Goal: Use online tool/utility: Utilize a website feature to perform a specific function

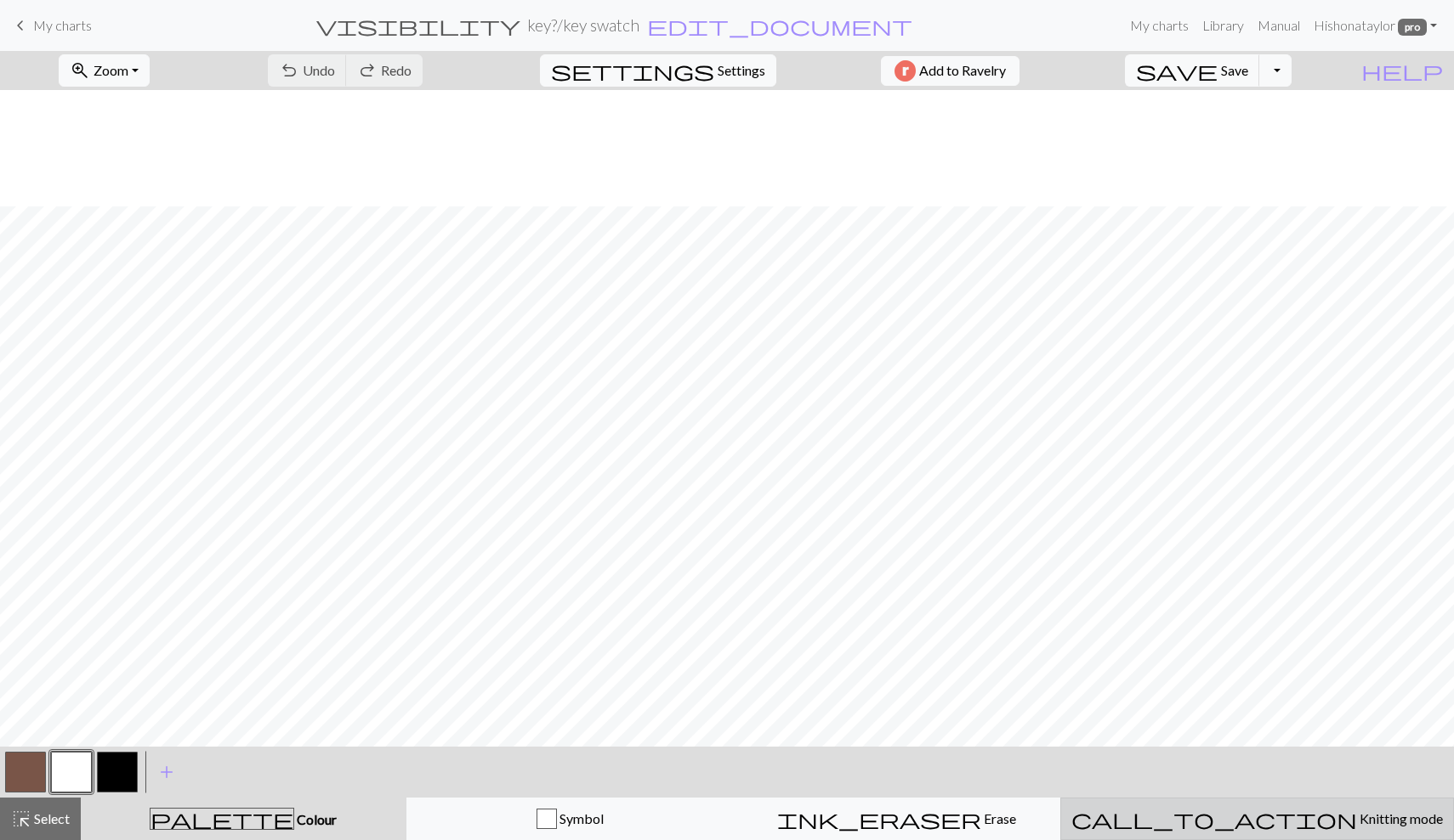
scroll to position [117, 0]
click at [1237, 812] on span "call_to_action" at bounding box center [1214, 819] width 286 height 23
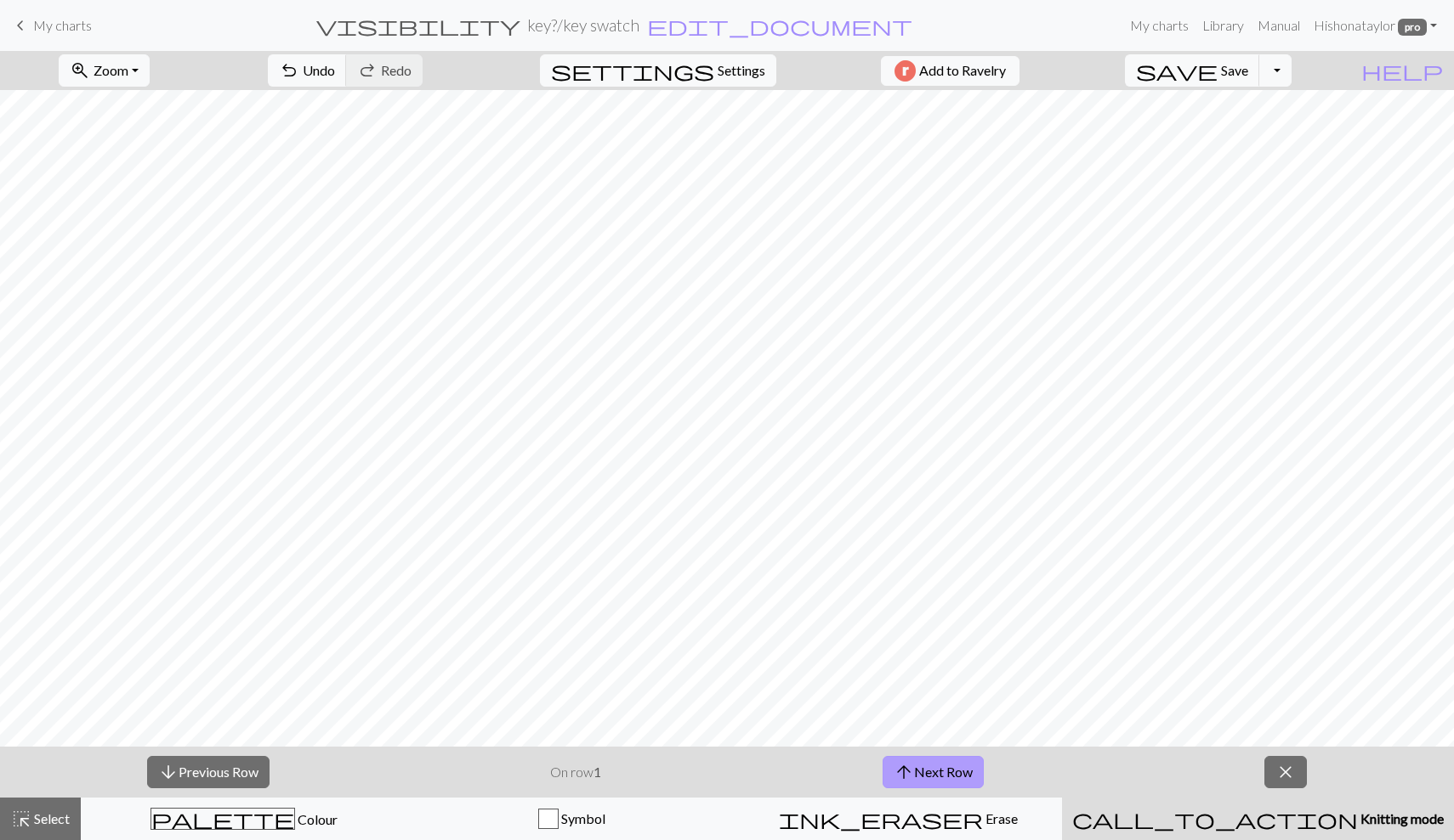
click at [915, 767] on button "arrow_upward Next Row" at bounding box center [933, 772] width 101 height 33
click at [915, 768] on button "arrow_upward Next Row" at bounding box center [933, 772] width 101 height 33
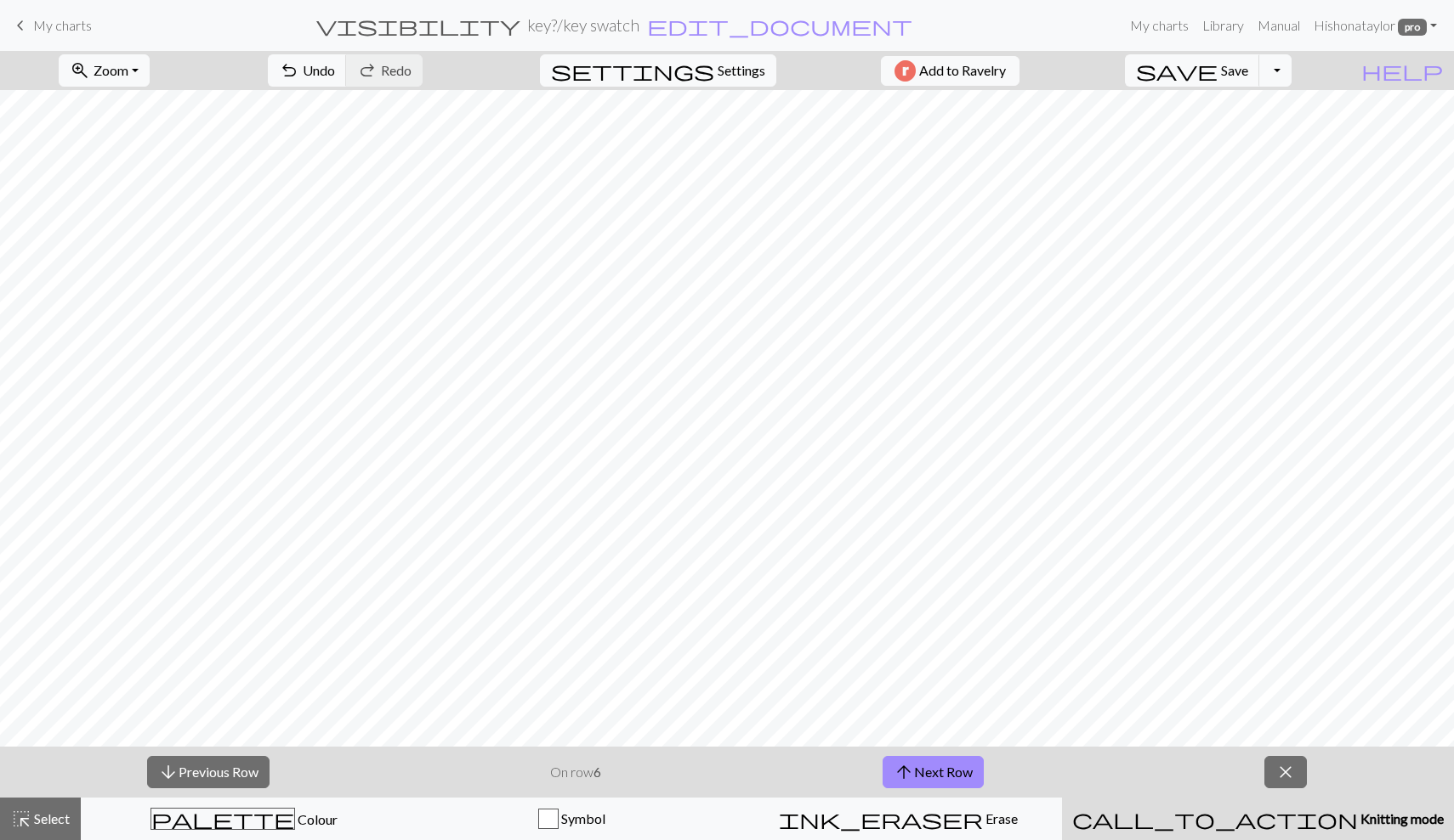
scroll to position [0, 0]
click at [949, 779] on button "arrow_upward Next Row" at bounding box center [933, 772] width 101 height 33
click at [223, 781] on button "arrow_downward Previous Row" at bounding box center [208, 772] width 122 height 33
click at [936, 780] on button "arrow_upward Next Row" at bounding box center [933, 772] width 101 height 33
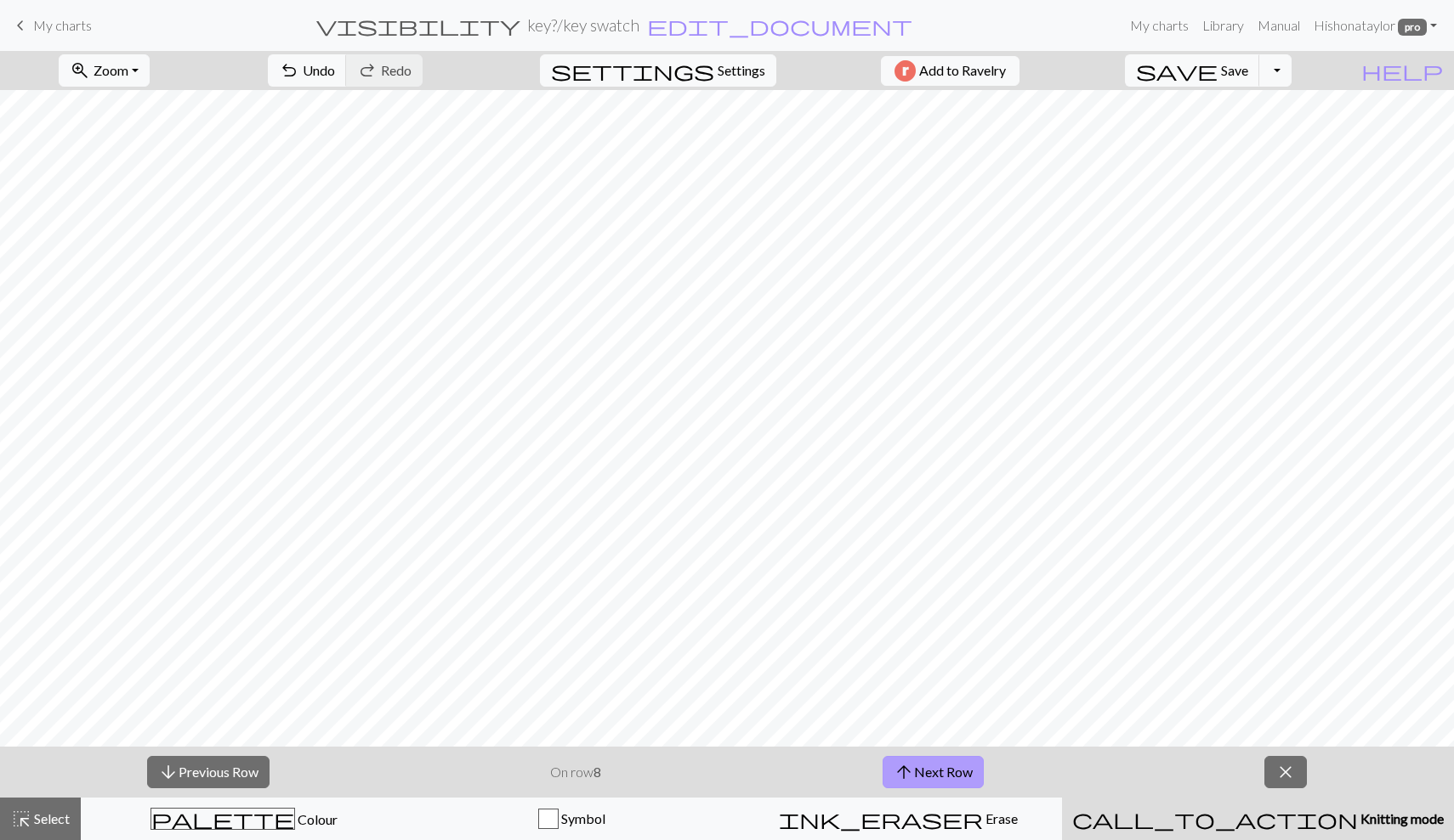
click at [936, 780] on button "arrow_upward Next Row" at bounding box center [933, 772] width 101 height 33
click at [936, 780] on button "arrow_upward Next Row" at bounding box center [936, 772] width 101 height 33
click at [936, 779] on button "arrow_upward Next Row" at bounding box center [936, 772] width 101 height 33
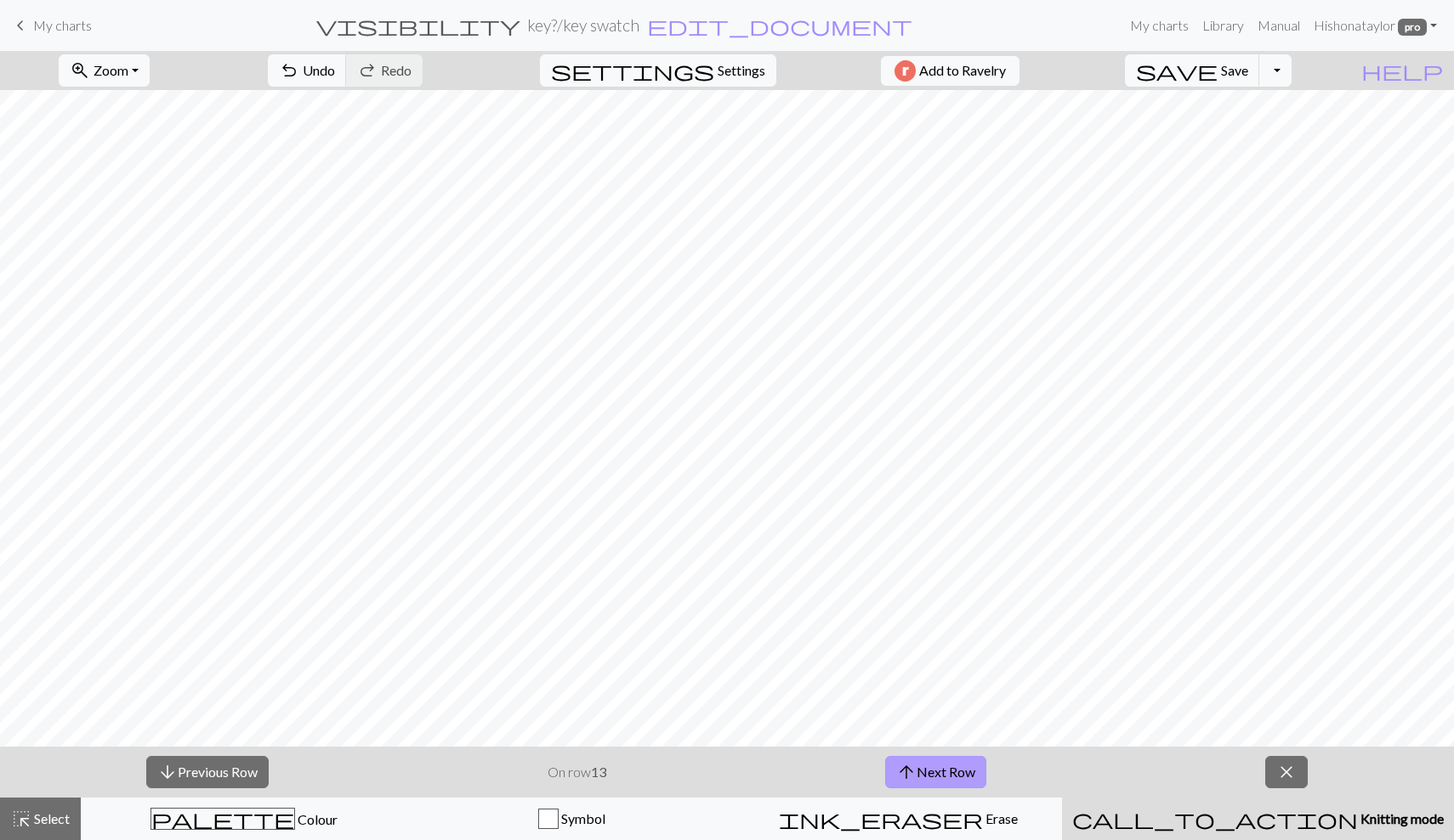
click at [936, 779] on button "arrow_upward Next Row" at bounding box center [936, 772] width 101 height 33
click at [939, 764] on button "arrow_upward Next Row" at bounding box center [936, 772] width 101 height 33
click at [931, 768] on button "arrow_upward Next Row" at bounding box center [936, 772] width 101 height 33
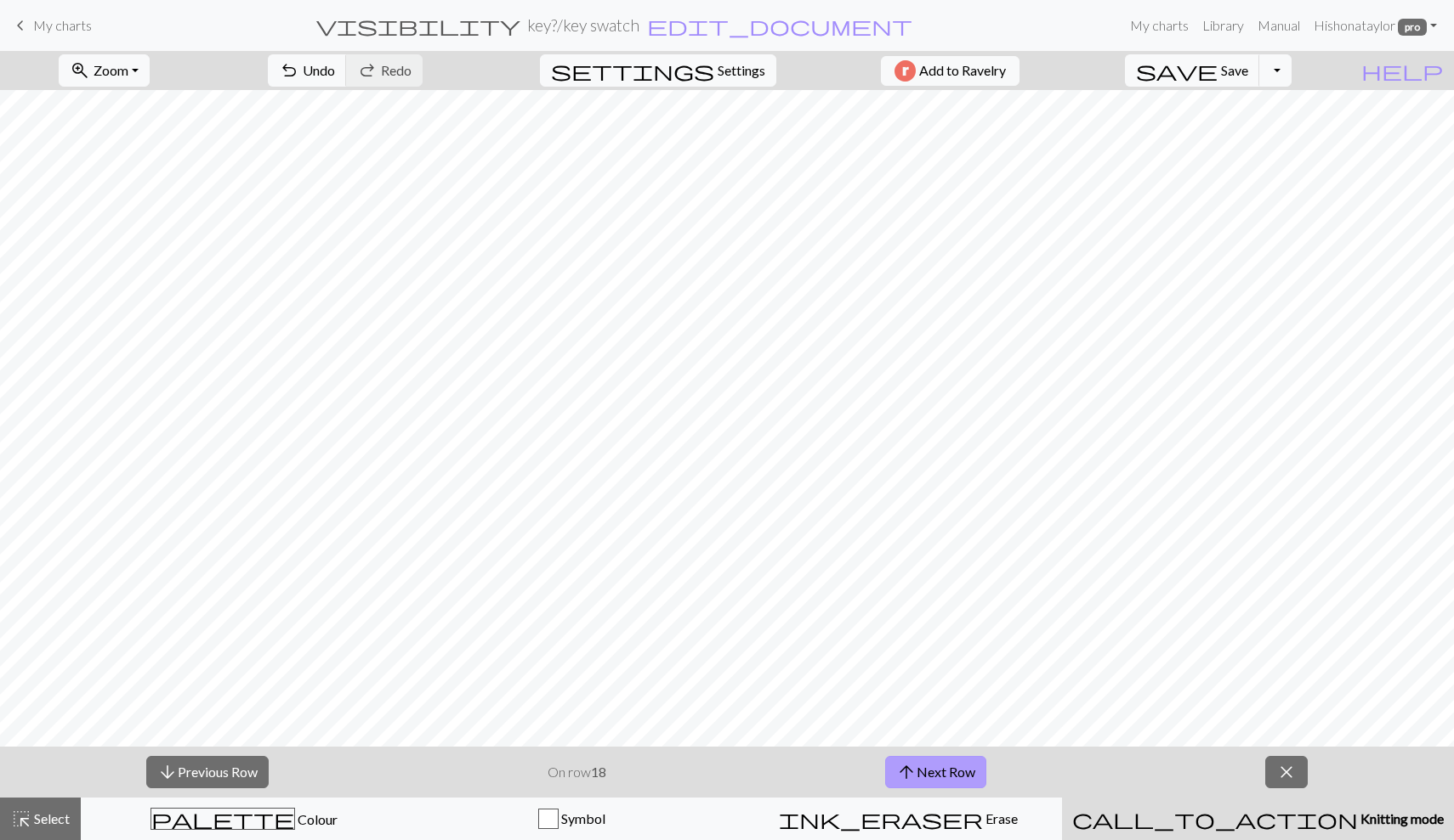
click at [931, 767] on button "arrow_upward Next Row" at bounding box center [936, 772] width 101 height 33
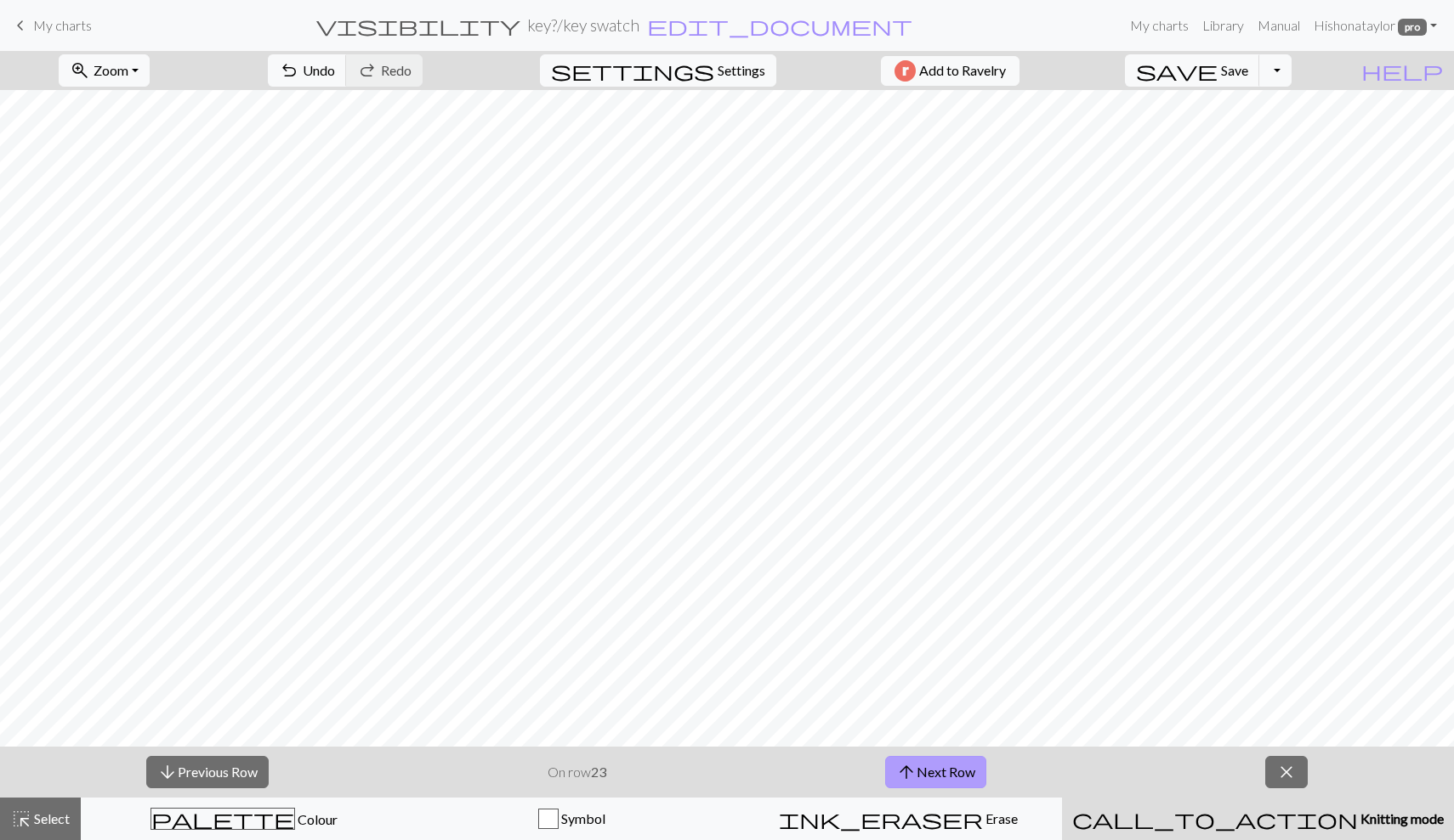
click at [931, 767] on button "arrow_upward Next Row" at bounding box center [936, 772] width 101 height 33
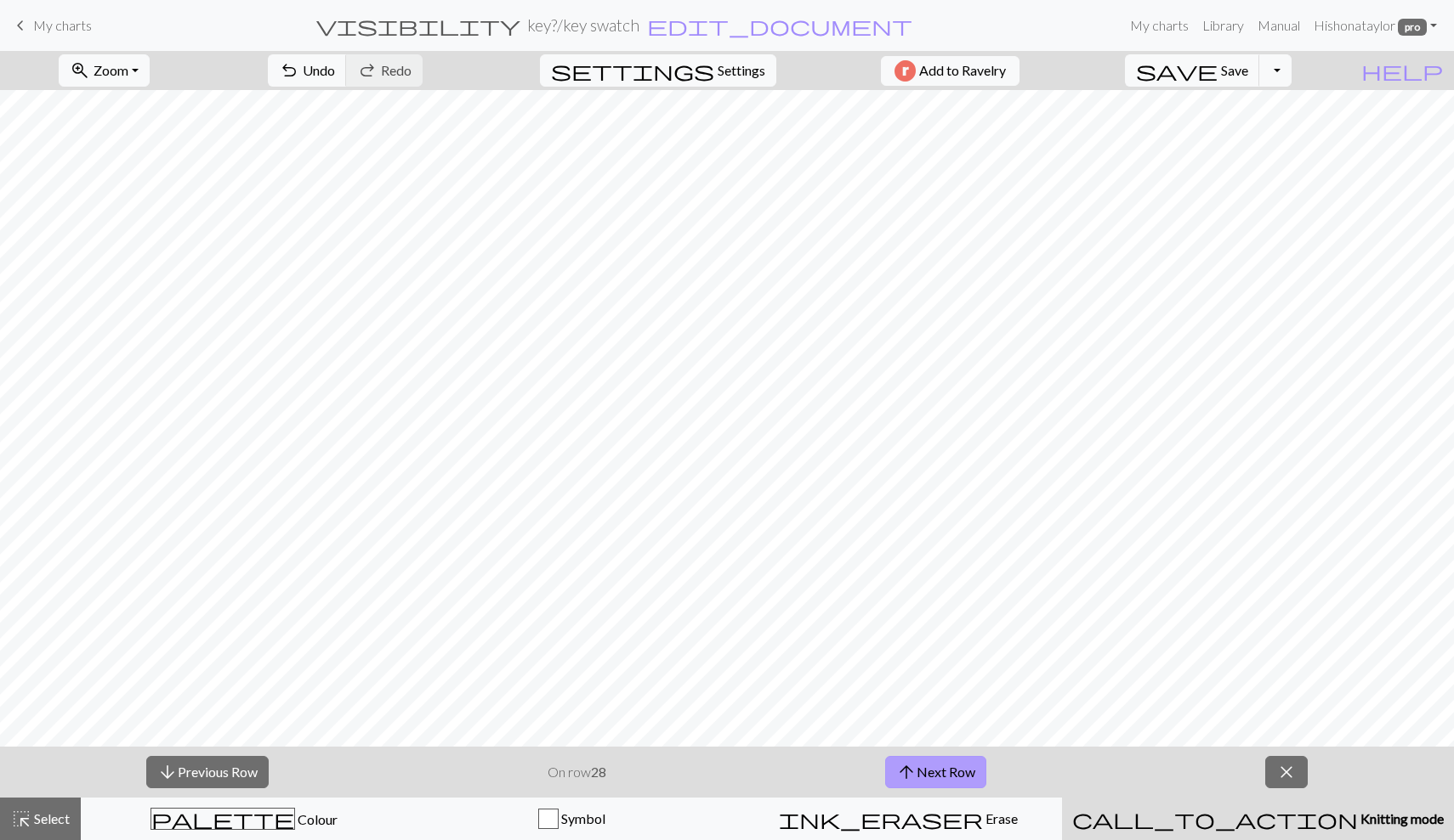
click at [931, 767] on button "arrow_upward Next Row" at bounding box center [936, 772] width 101 height 33
click at [193, 767] on button "arrow_downward Previous Row" at bounding box center [207, 772] width 122 height 33
click at [931, 772] on button "arrow_upward Next Row" at bounding box center [936, 772] width 101 height 33
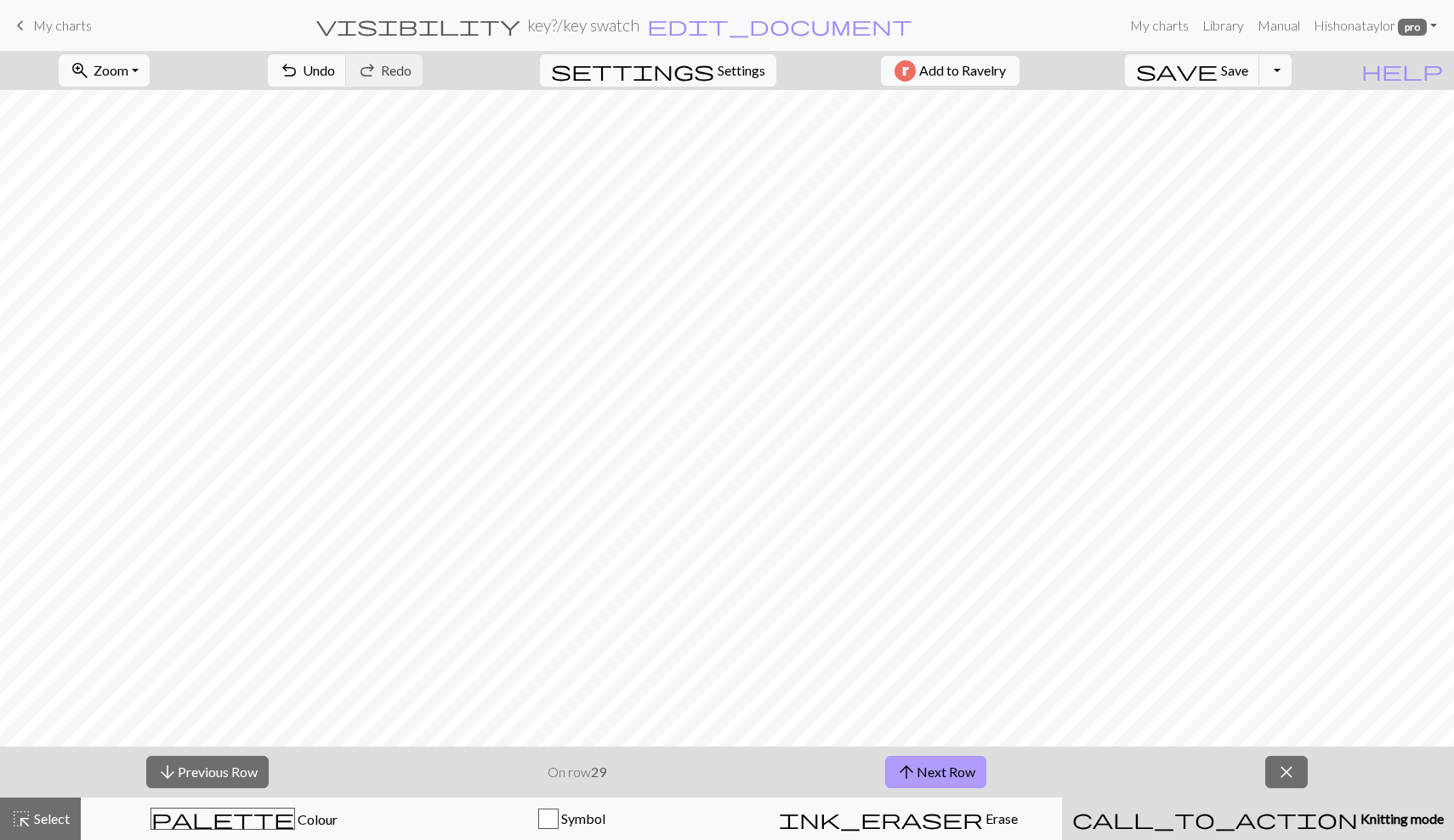
click at [931, 769] on button "arrow_upward Next Row" at bounding box center [936, 772] width 101 height 33
click at [932, 769] on button "arrow_upward Next Row" at bounding box center [936, 772] width 101 height 33
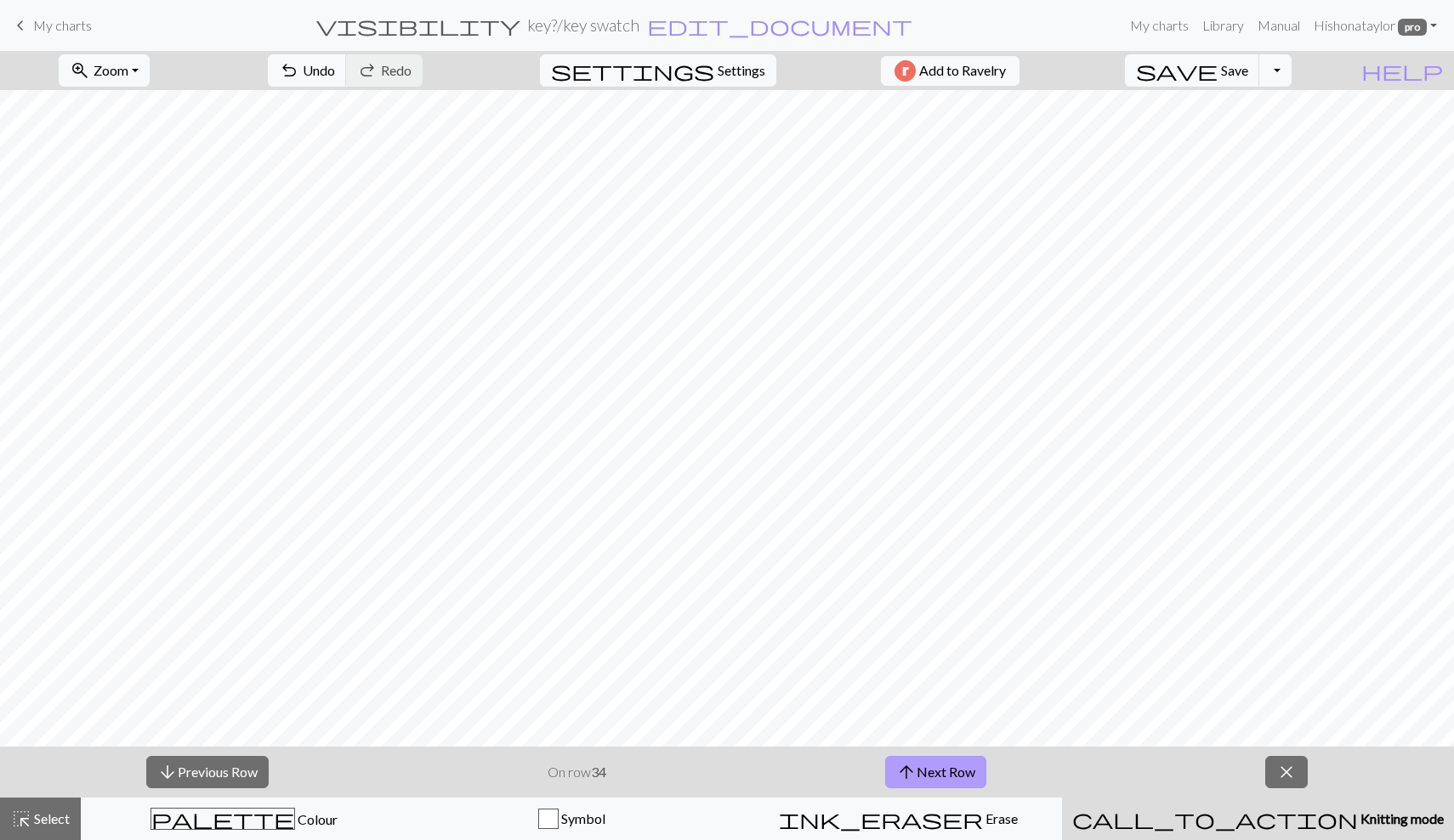
click at [932, 769] on button "arrow_upward Next Row" at bounding box center [936, 772] width 101 height 33
click at [228, 764] on button "arrow_downward Previous Row" at bounding box center [207, 772] width 122 height 33
click at [955, 774] on button "arrow_upward Next Row" at bounding box center [936, 772] width 101 height 33
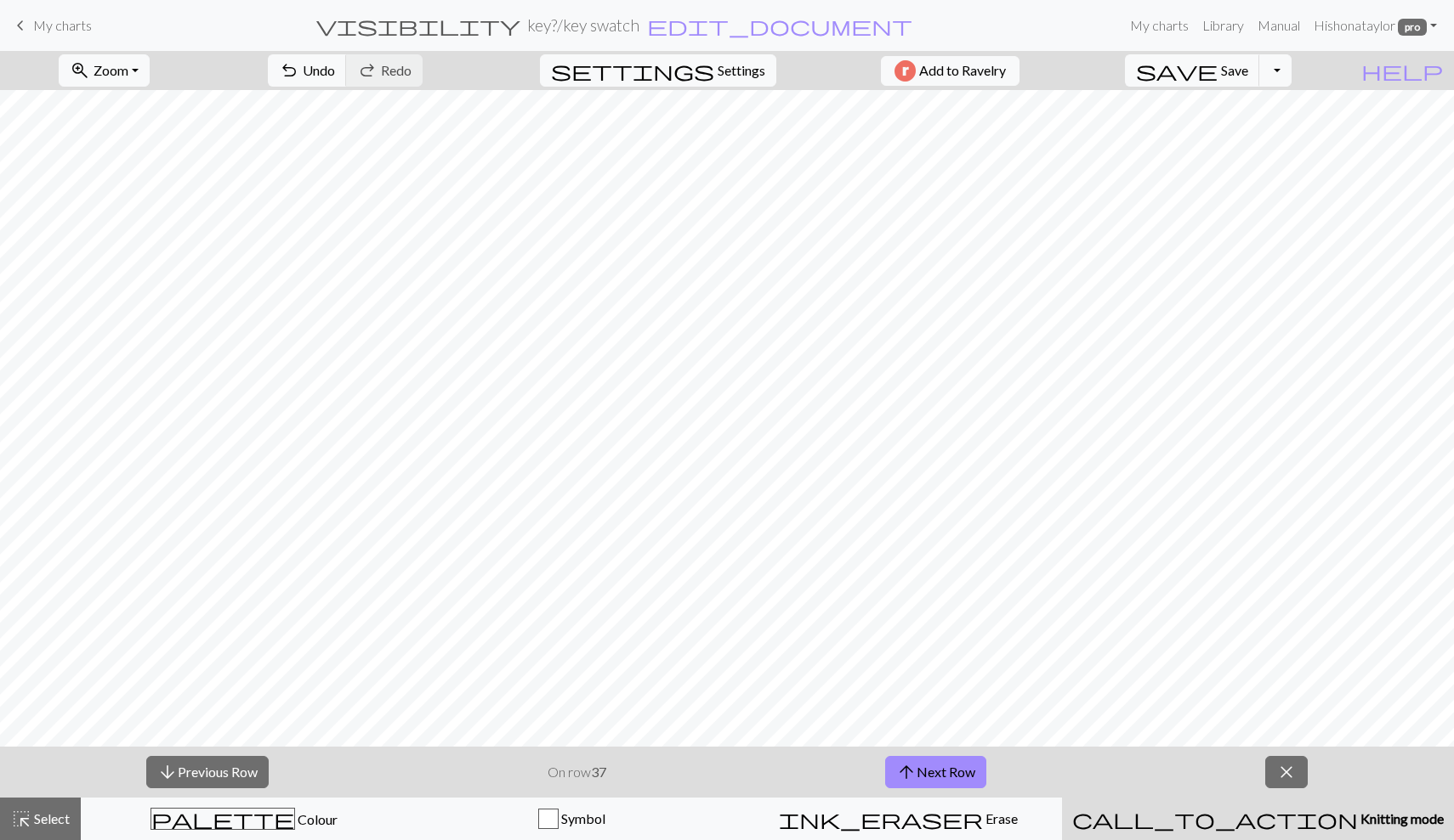
click at [1288, 808] on button "call_to_action Knitting mode Knitting mode" at bounding box center [1258, 819] width 392 height 43
click at [607, 756] on div "arrow_downward Previous Row On row 37 arrow_upward Next Row close" at bounding box center [727, 772] width 1454 height 51
click at [605, 775] on strong "37" at bounding box center [599, 772] width 15 height 16
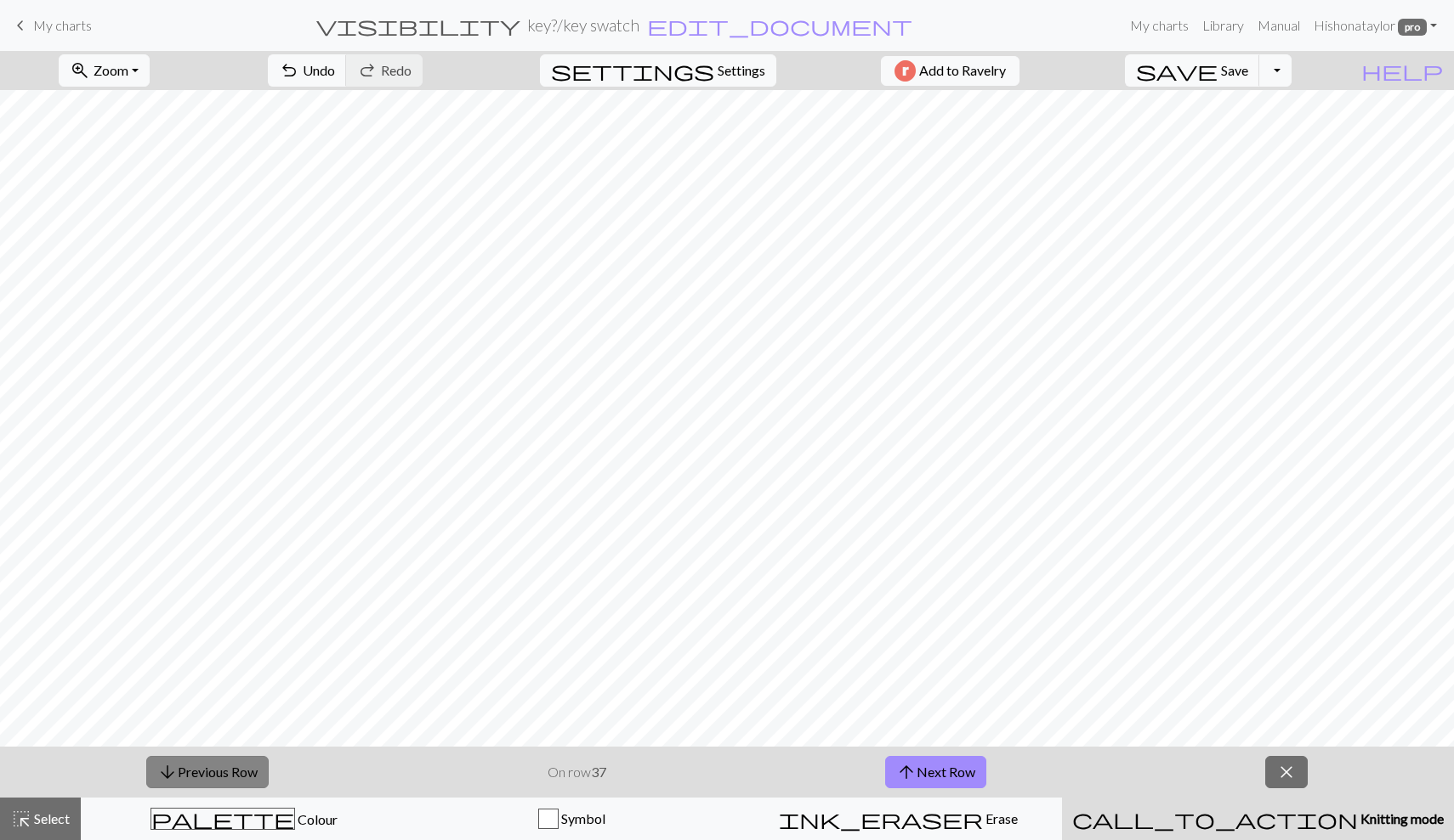
click at [267, 777] on button "arrow_downward Previous Row" at bounding box center [207, 772] width 122 height 33
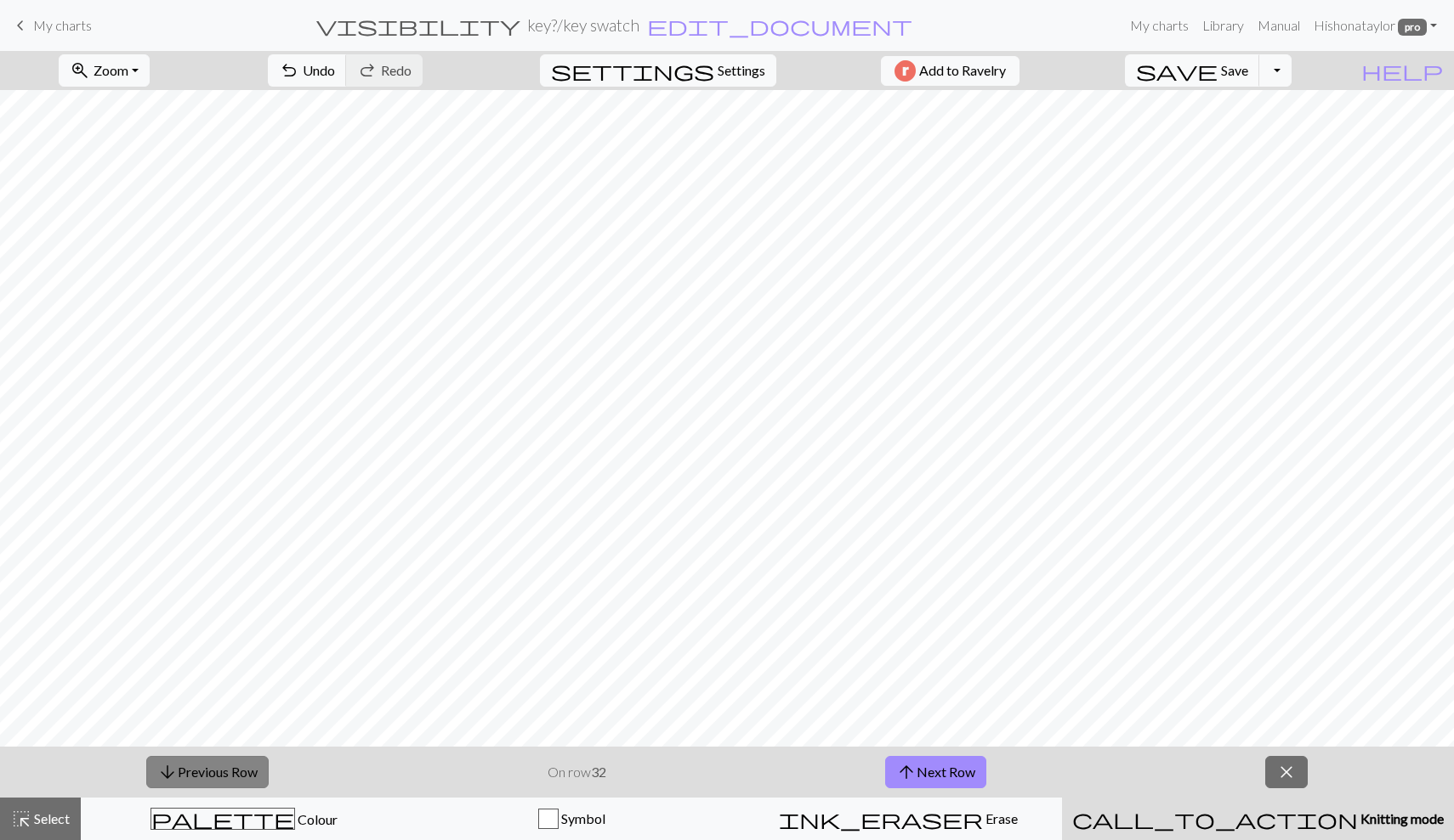
click at [267, 777] on button "arrow_downward Previous Row" at bounding box center [207, 772] width 122 height 33
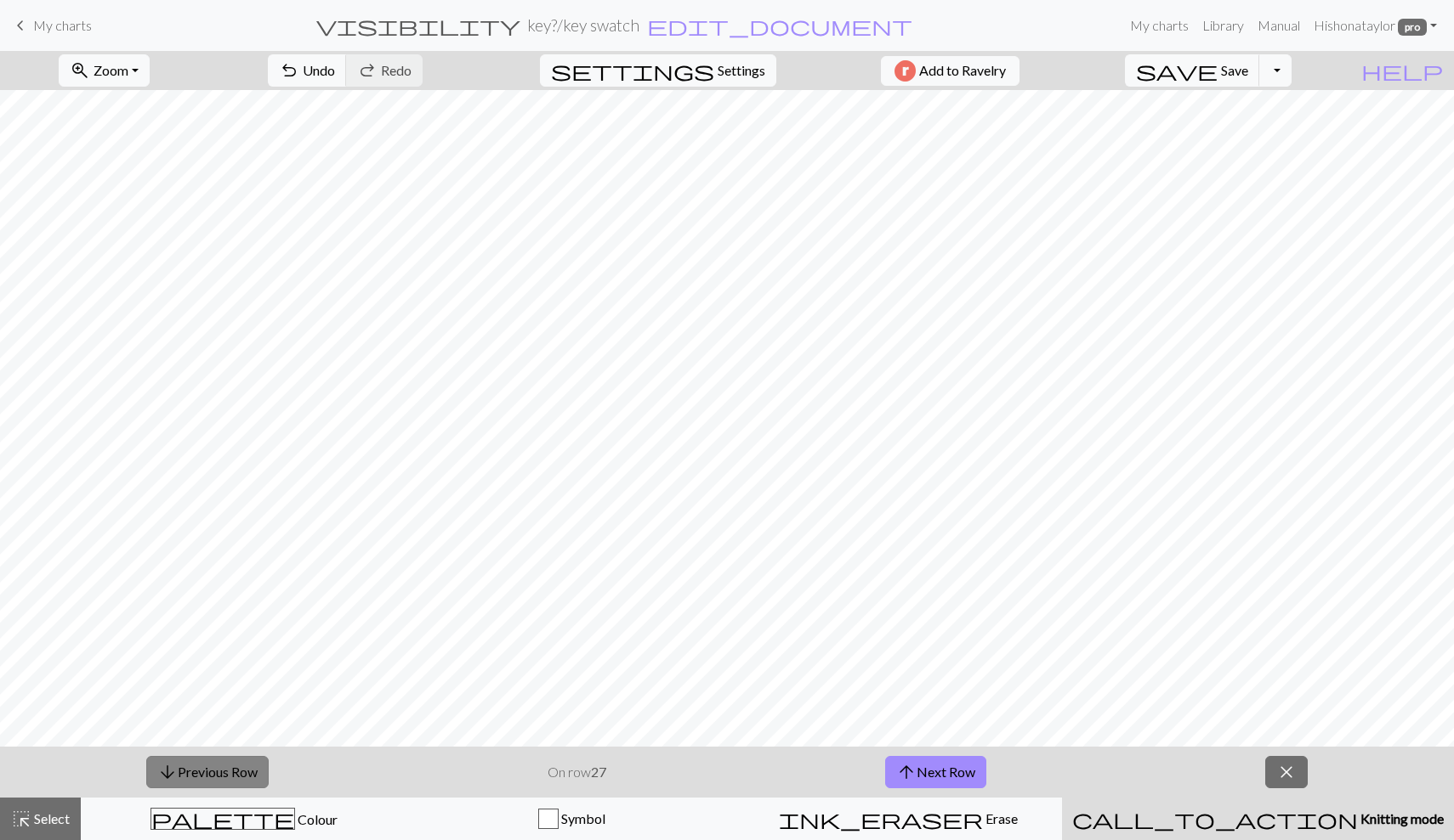
click at [267, 777] on button "arrow_downward Previous Row" at bounding box center [207, 772] width 122 height 33
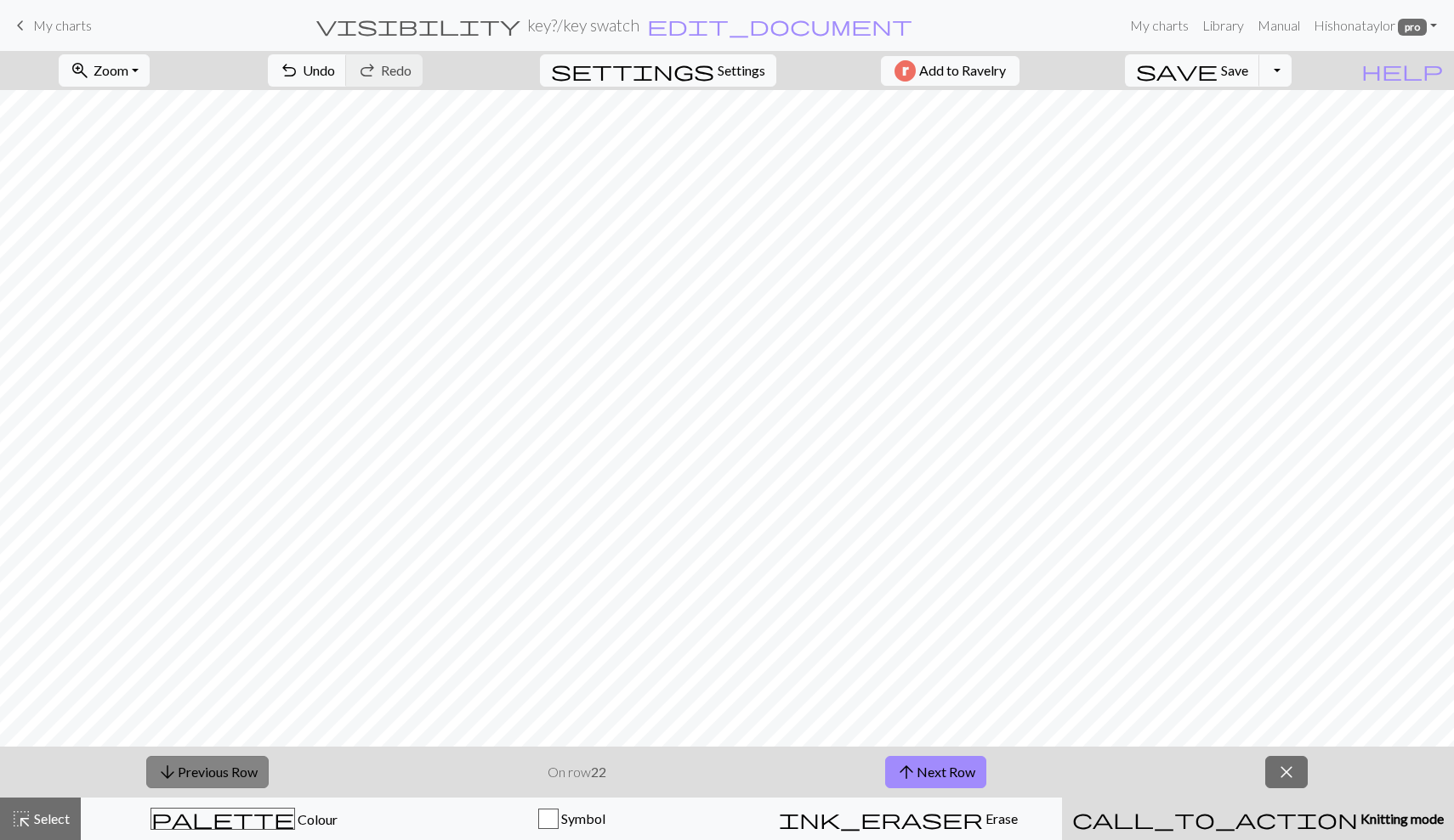
click at [267, 777] on button "arrow_downward Previous Row" at bounding box center [207, 772] width 122 height 33
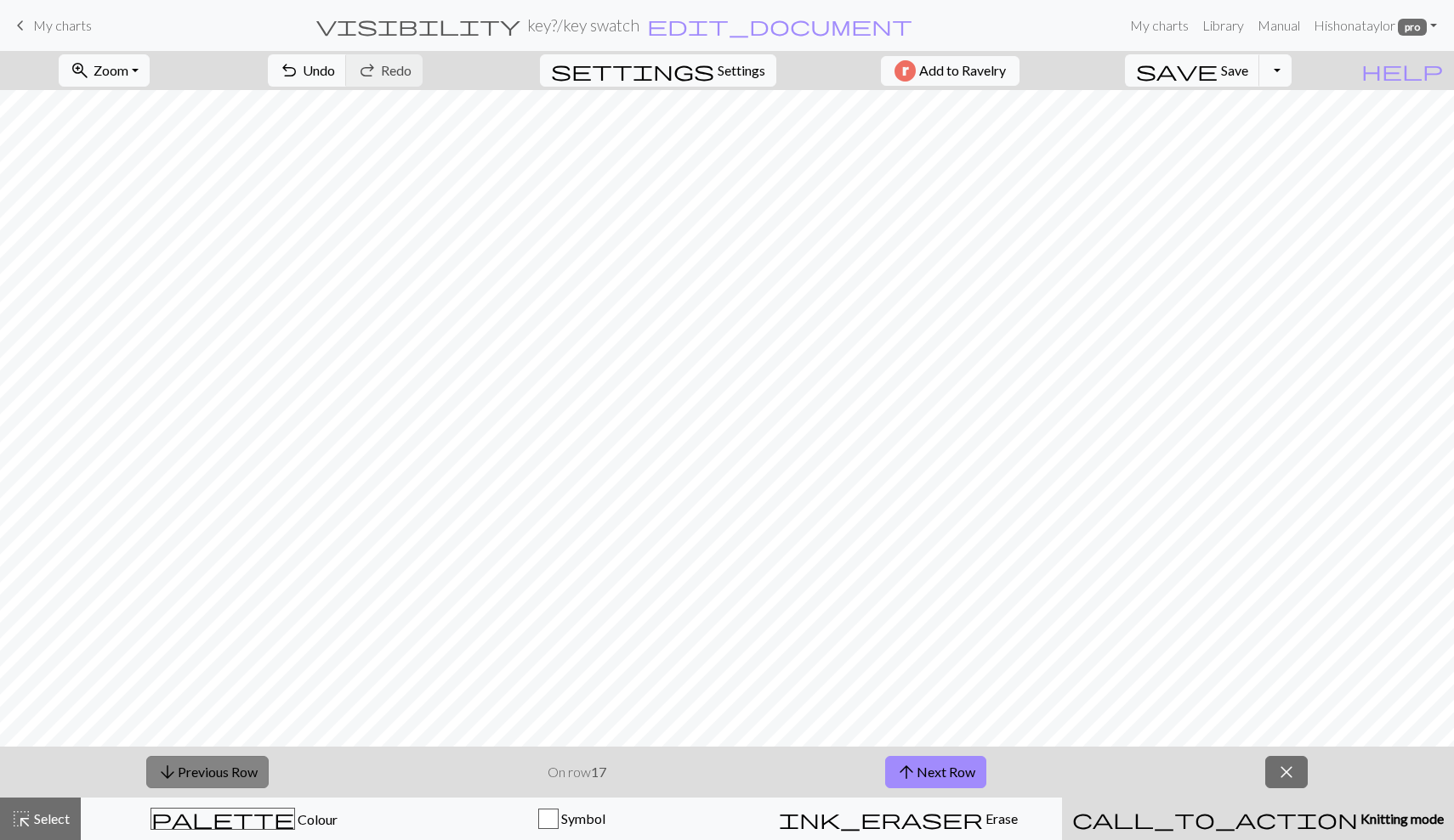
click at [267, 777] on button "arrow_downward Previous Row" at bounding box center [207, 772] width 122 height 33
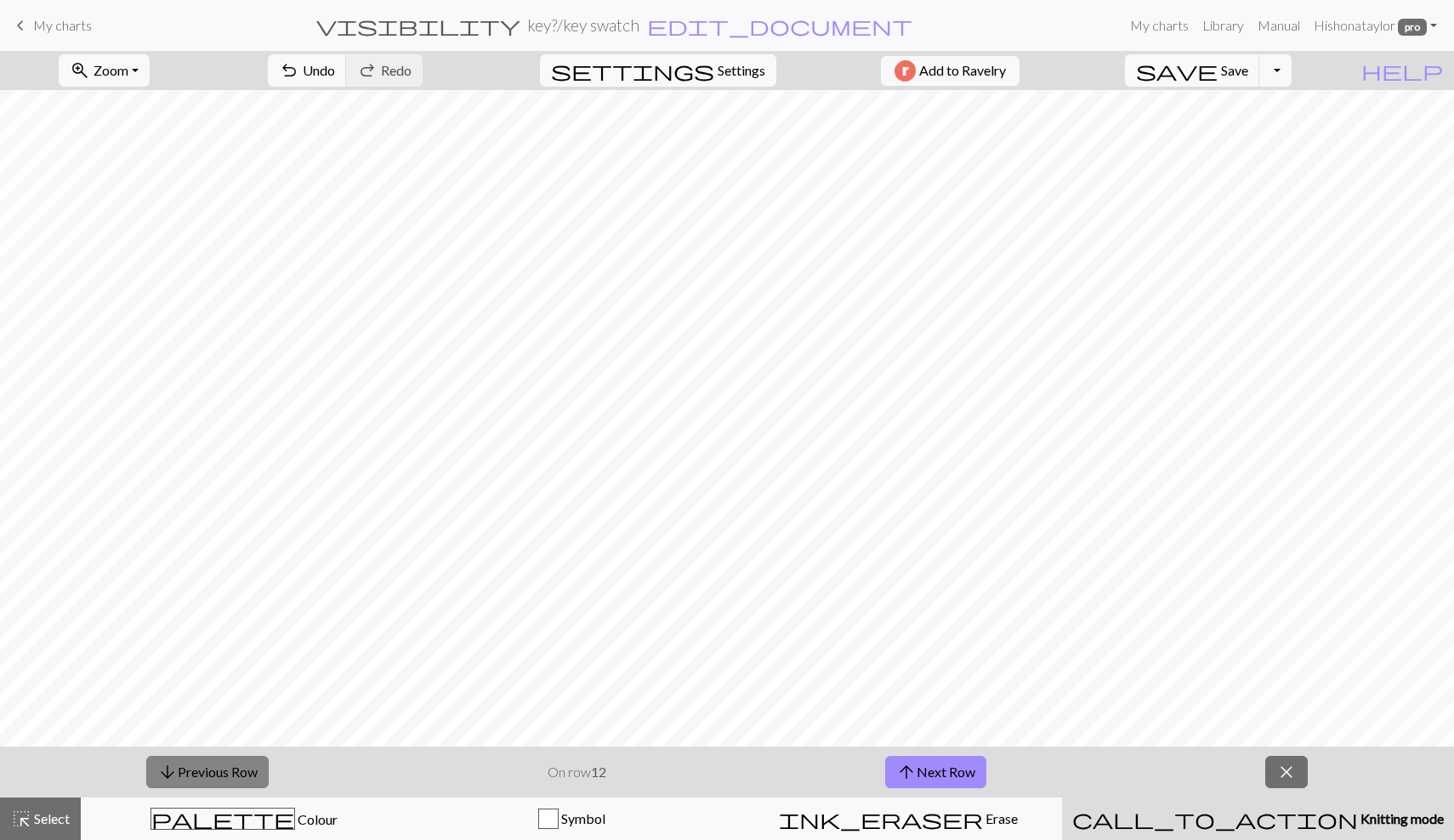
click at [267, 777] on button "arrow_downward Previous Row" at bounding box center [207, 772] width 122 height 33
click at [267, 777] on button "arrow_downward Previous Row" at bounding box center [208, 772] width 122 height 33
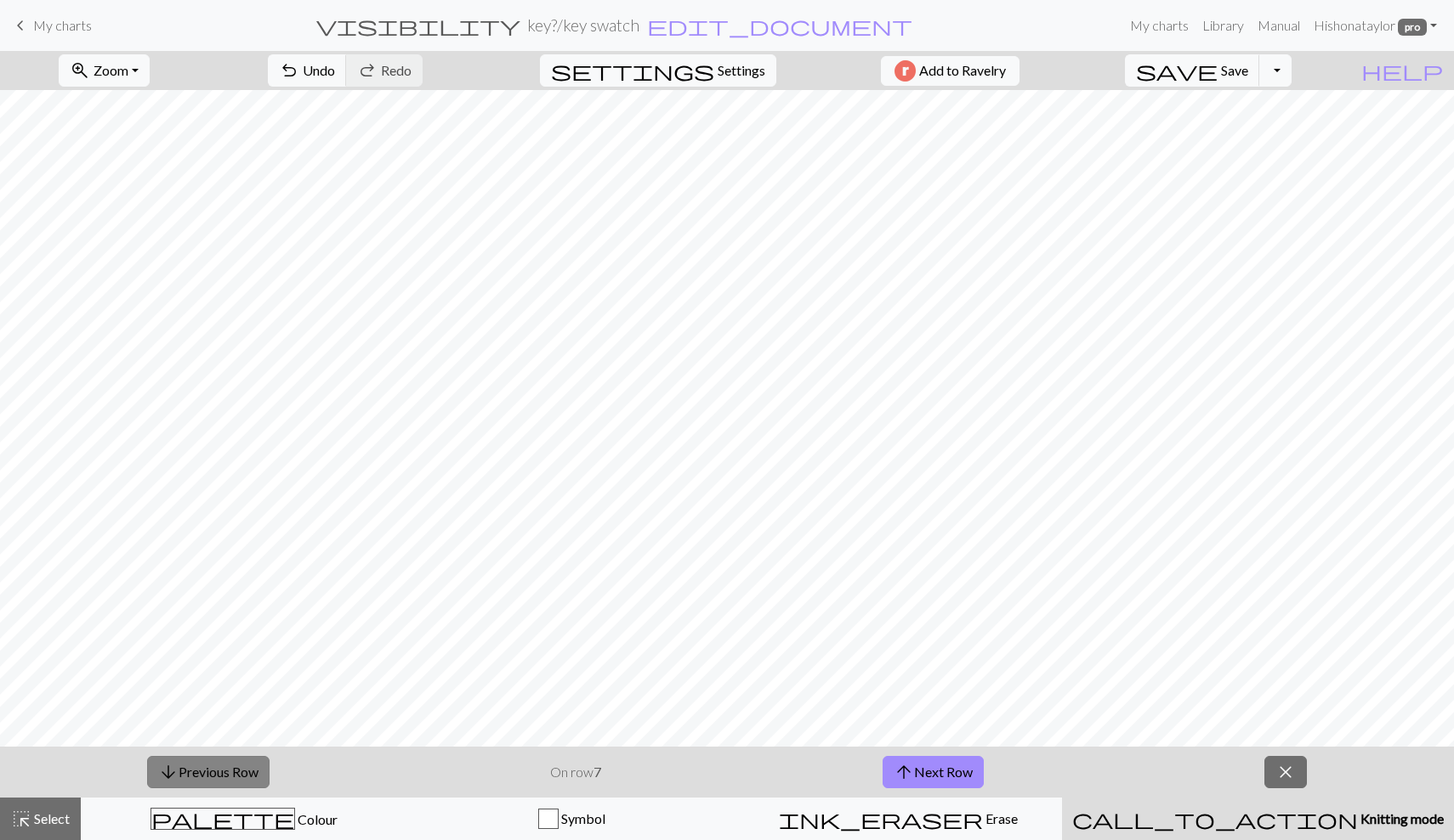
click at [267, 777] on button "arrow_downward Previous Row" at bounding box center [208, 772] width 122 height 33
click at [928, 764] on button "arrow_upward Next Row" at bounding box center [933, 772] width 101 height 33
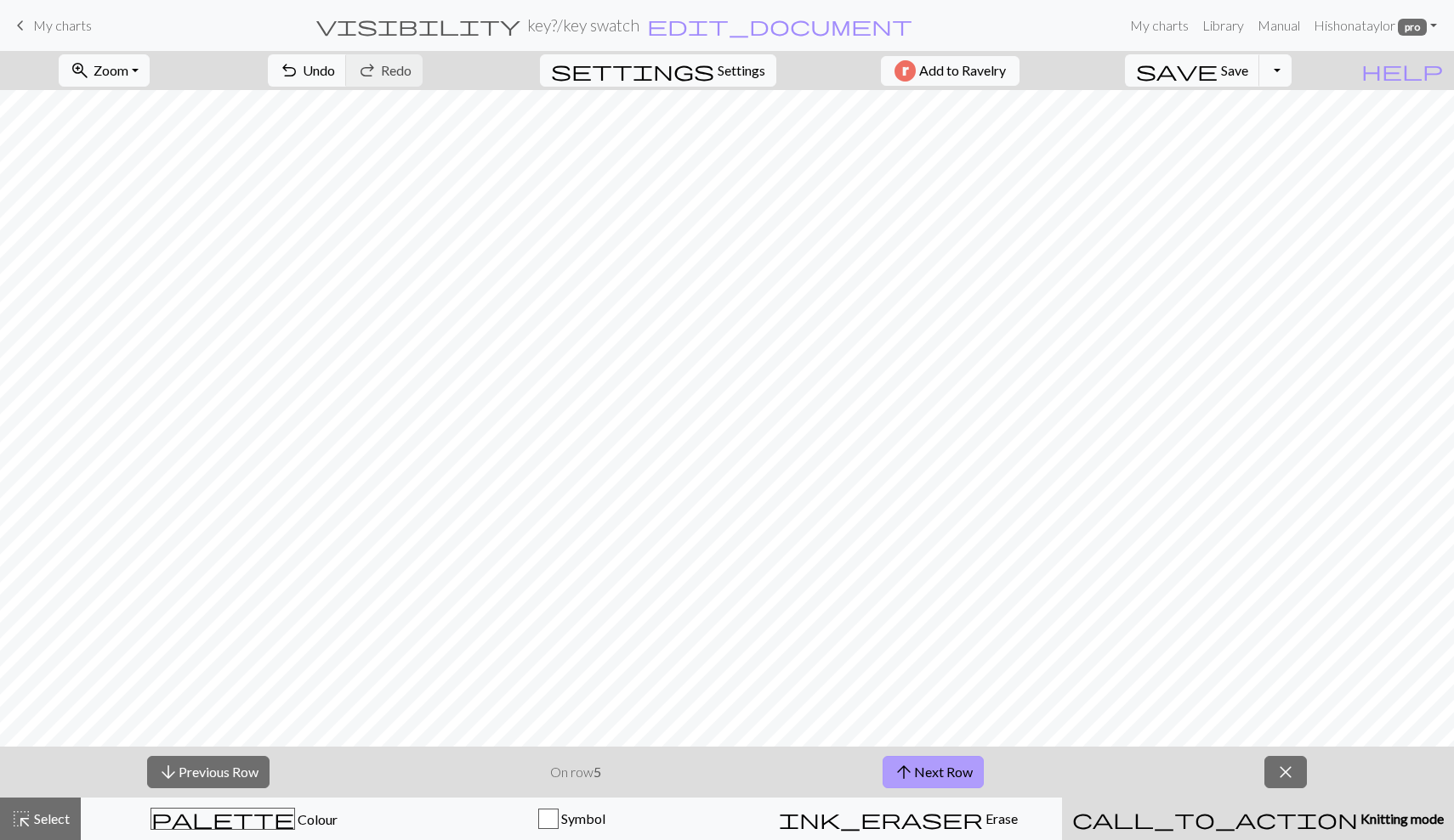
click at [928, 764] on button "arrow_upward Next Row" at bounding box center [933, 772] width 101 height 33
click at [1278, 770] on span "close" at bounding box center [1286, 772] width 21 height 23
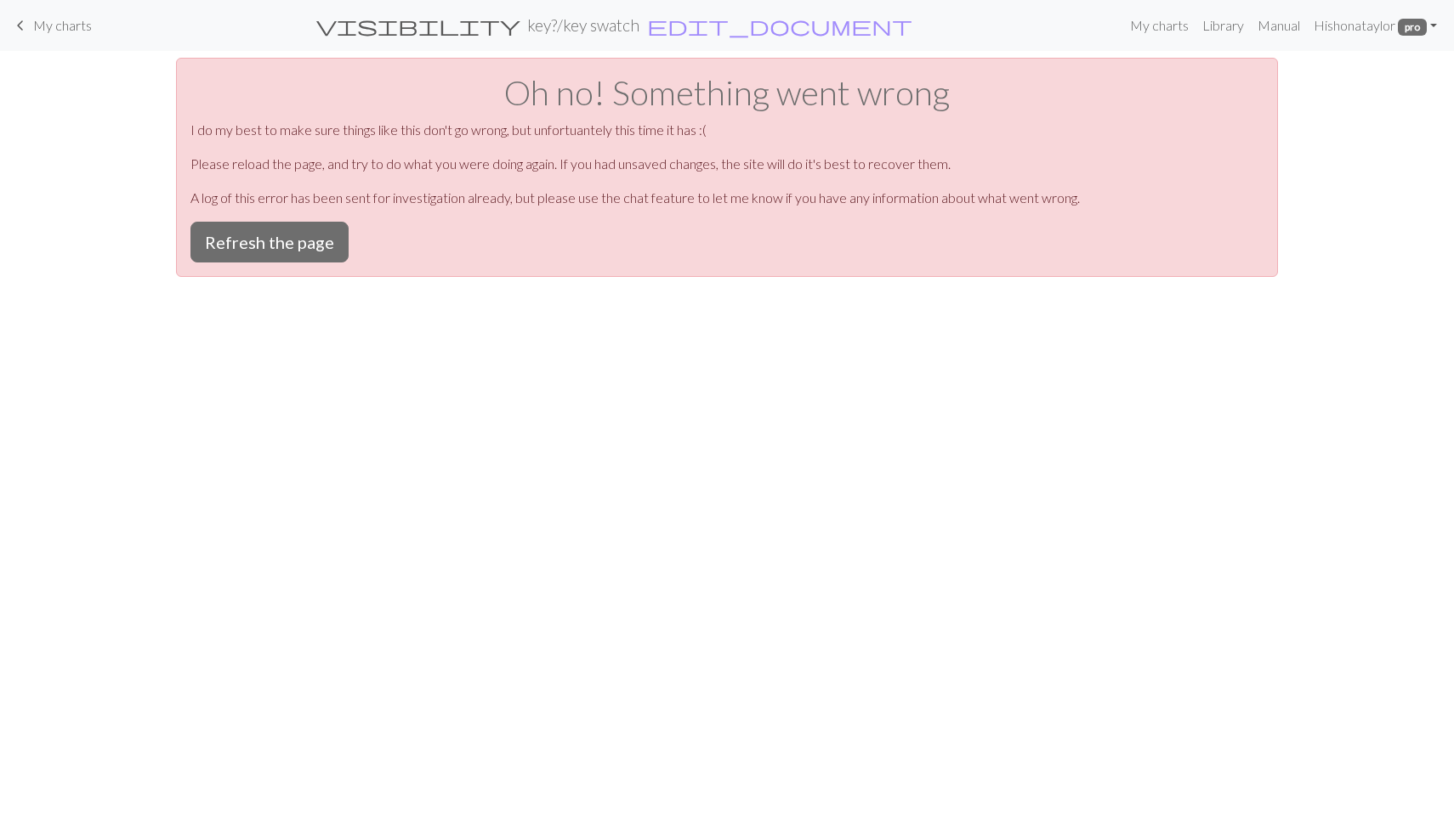
scroll to position [0, 0]
click at [220, 263] on div "Oh no! Something went wrong I do my best to make sure things like this don't go…" at bounding box center [727, 167] width 1102 height 219
click at [222, 248] on button "Refresh the page" at bounding box center [269, 243] width 158 height 41
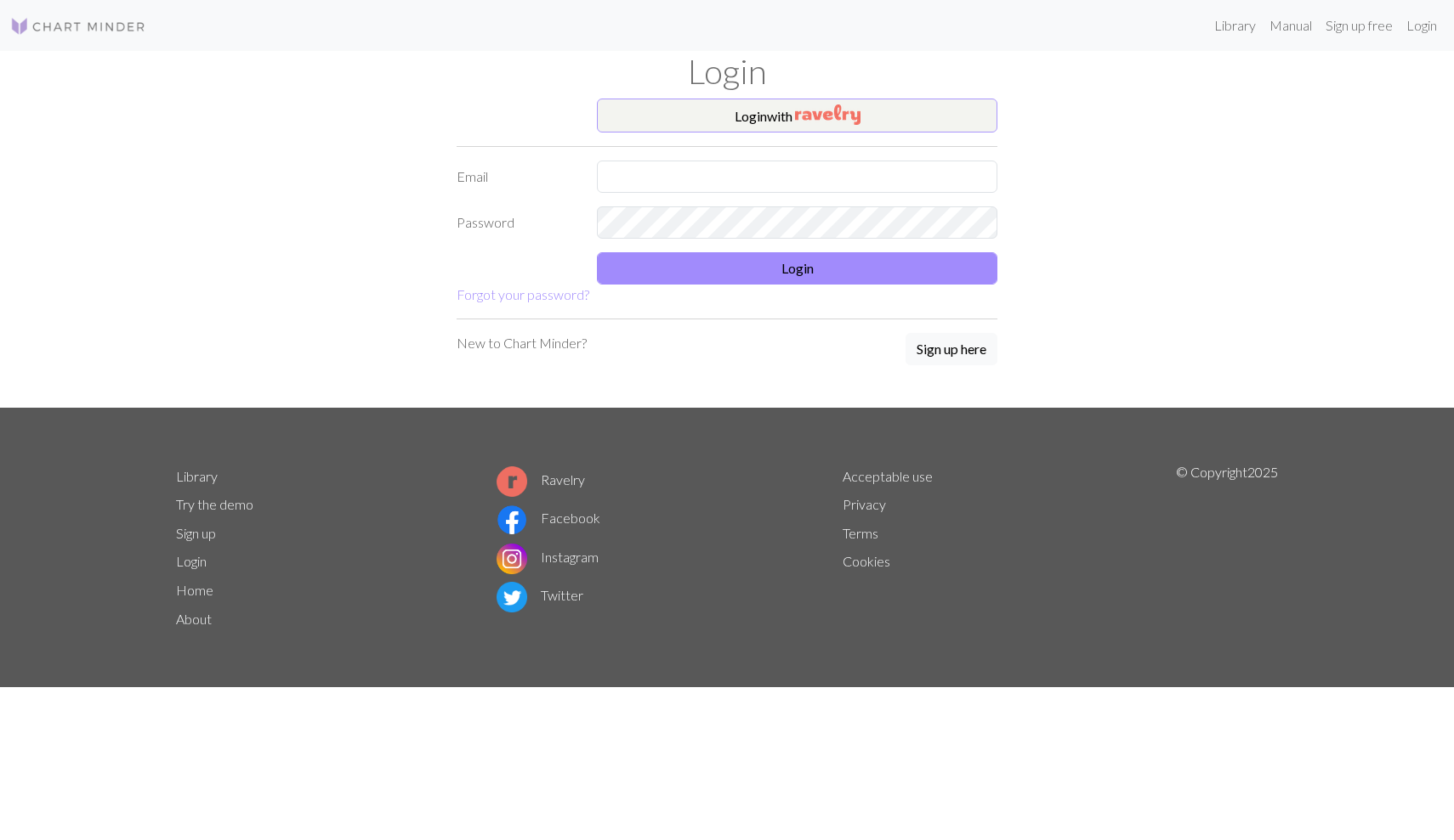
click at [828, 111] on img "button" at bounding box center [827, 115] width 65 height 21
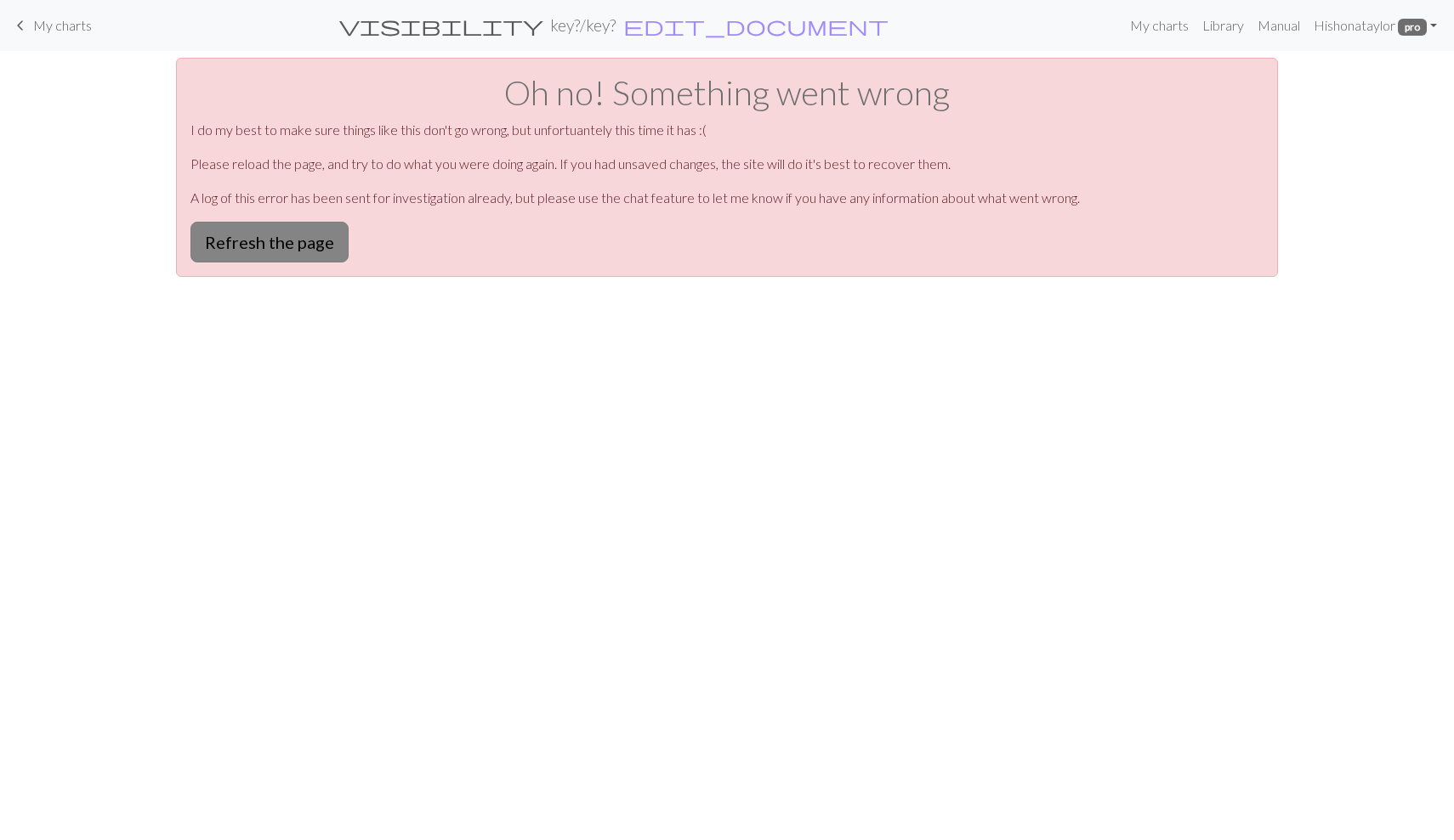
click at [300, 236] on button "Refresh the page" at bounding box center [269, 243] width 158 height 41
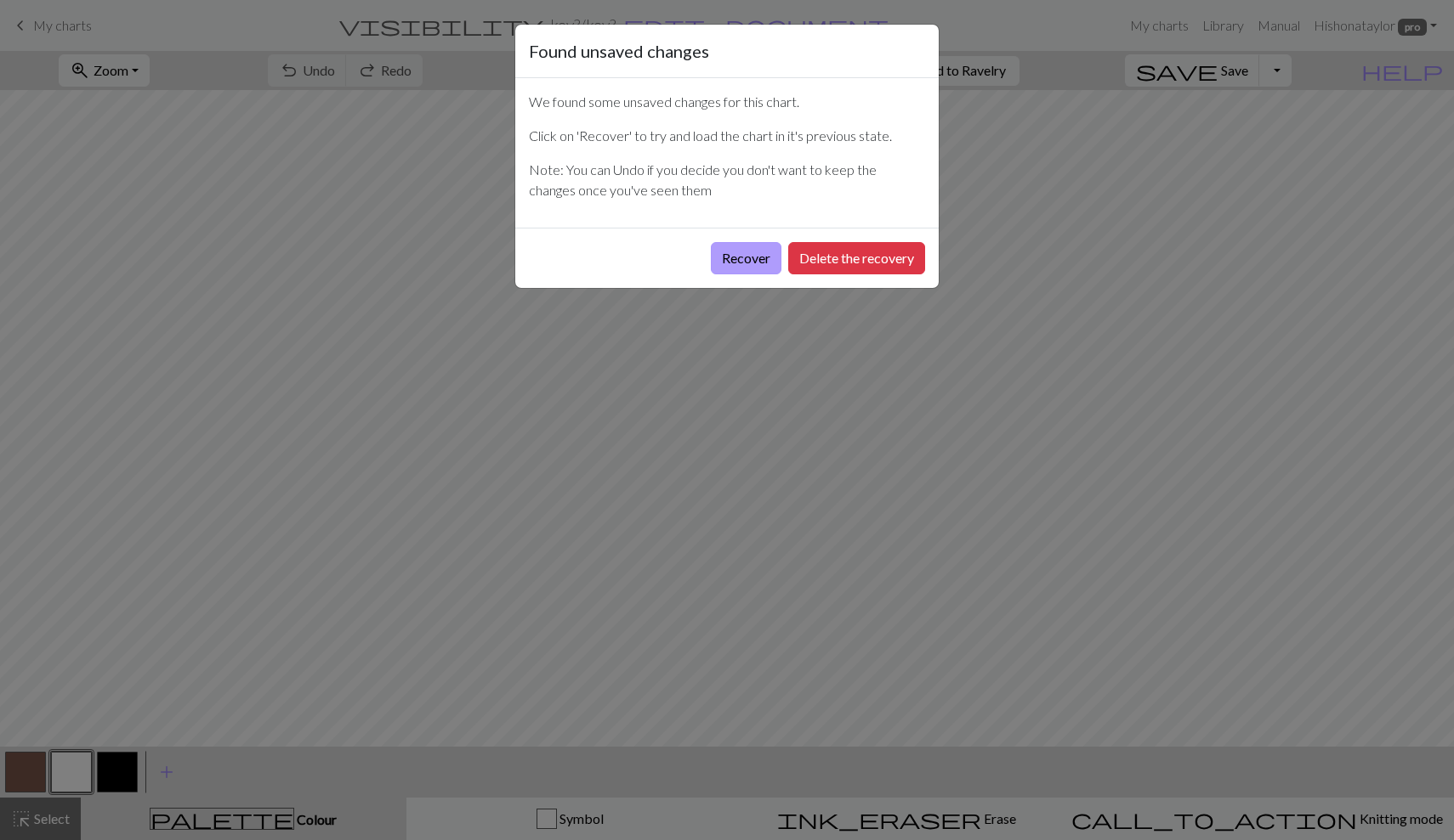
click at [755, 266] on button "Recover" at bounding box center [746, 258] width 71 height 33
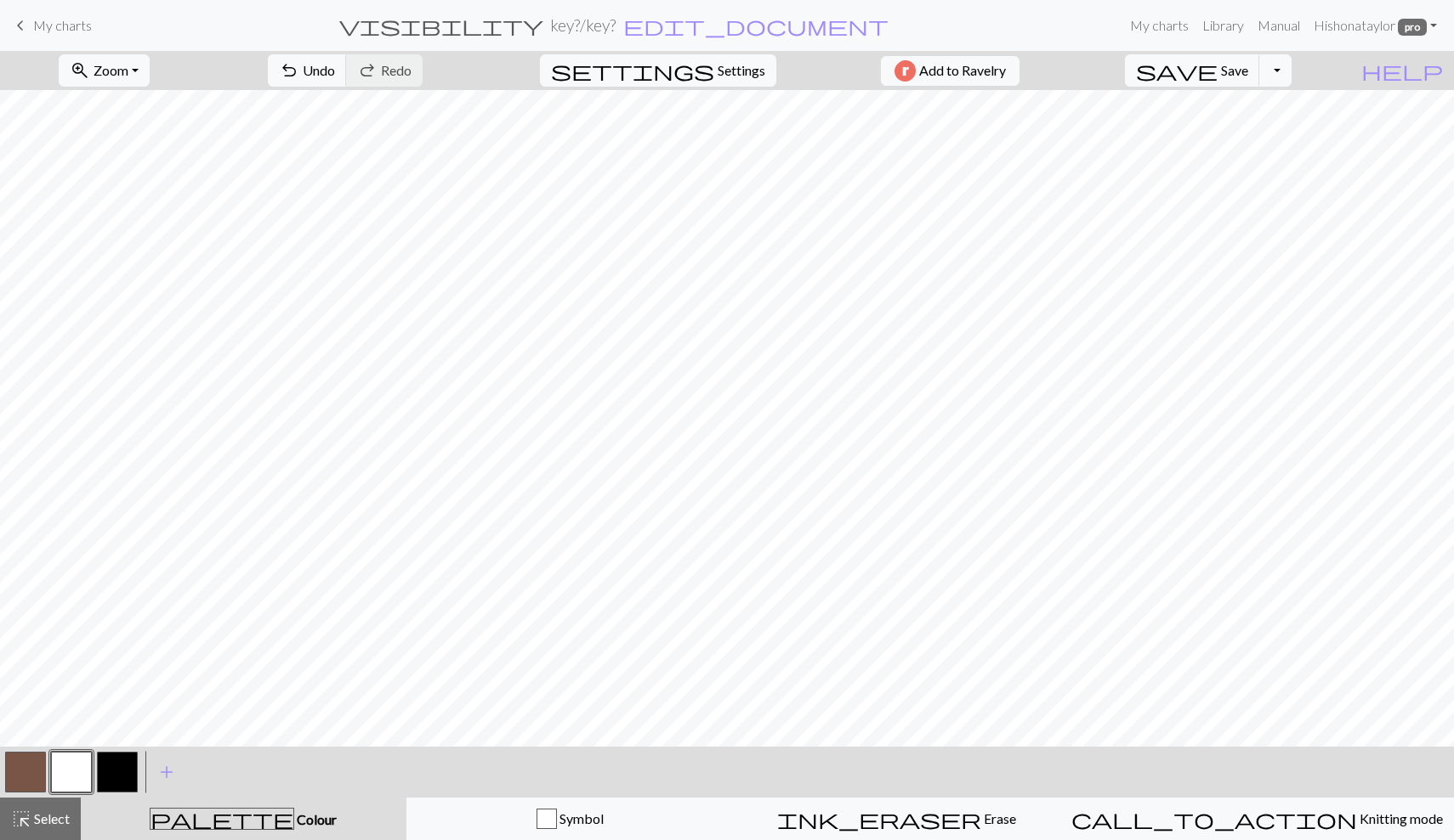
click at [69, 23] on span "My charts" at bounding box center [63, 24] width 59 height 16
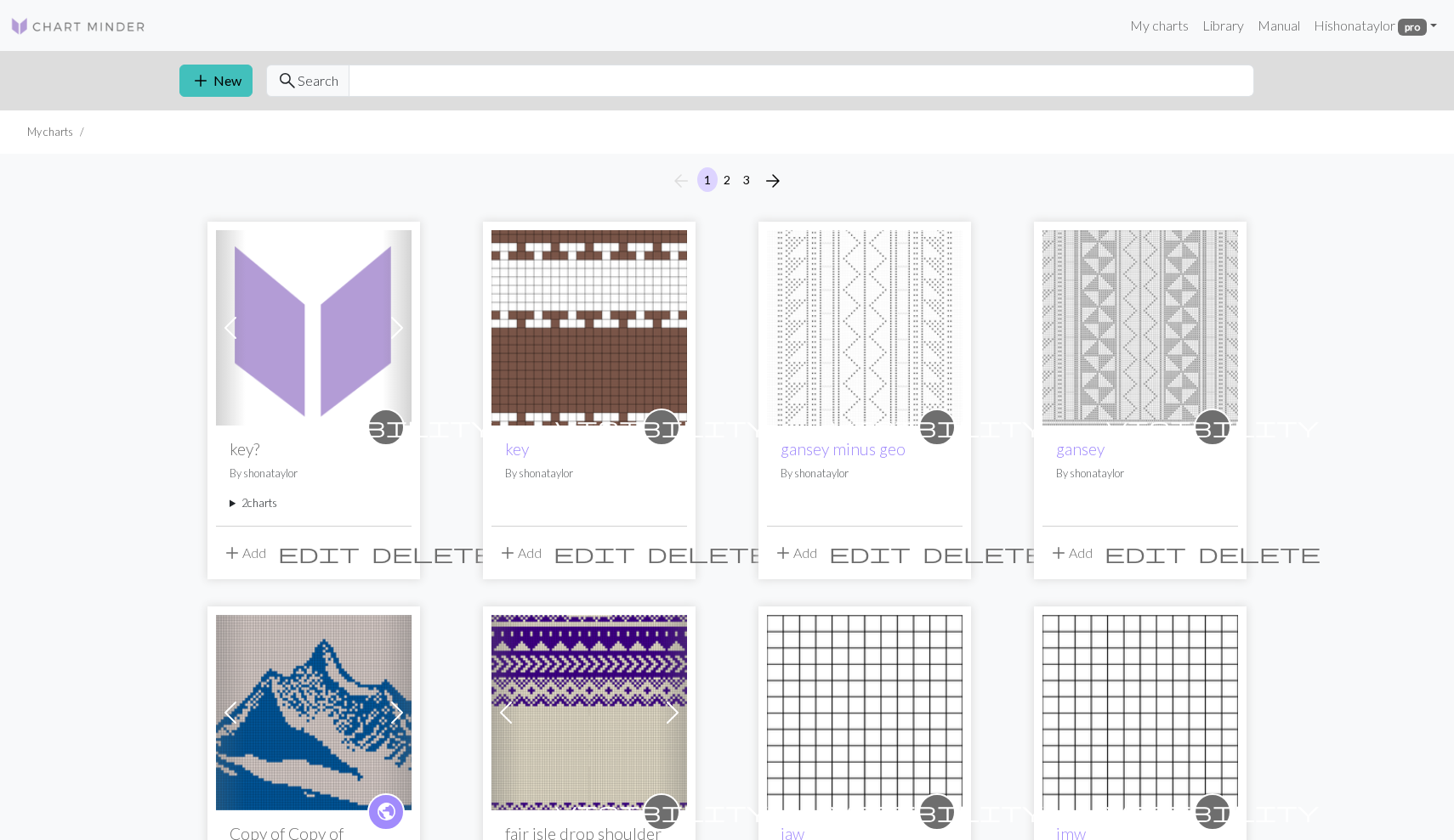
click at [240, 507] on summary "2 charts" at bounding box center [314, 503] width 168 height 16
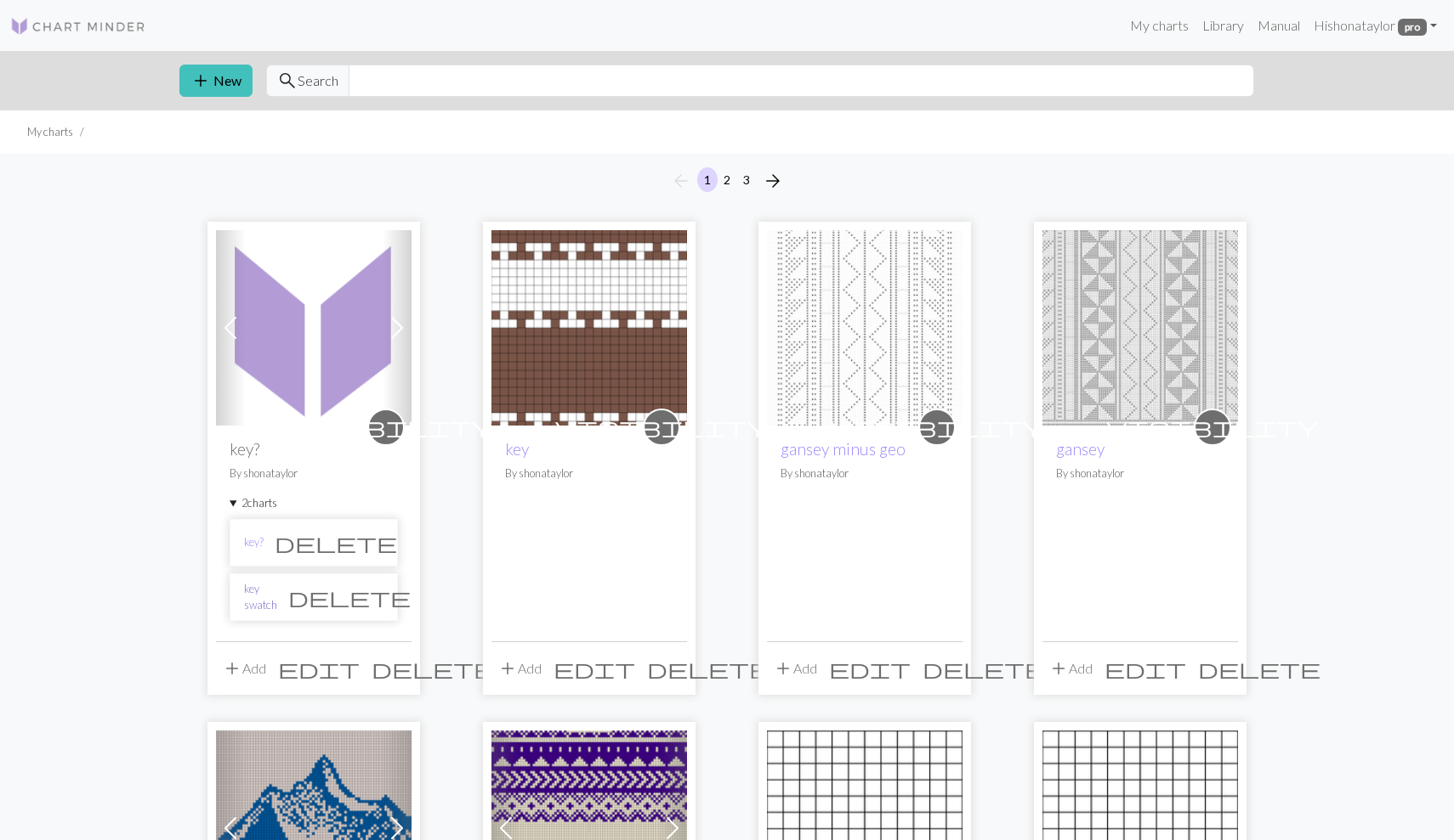
click at [271, 603] on link "key swatch" at bounding box center [261, 597] width 34 height 33
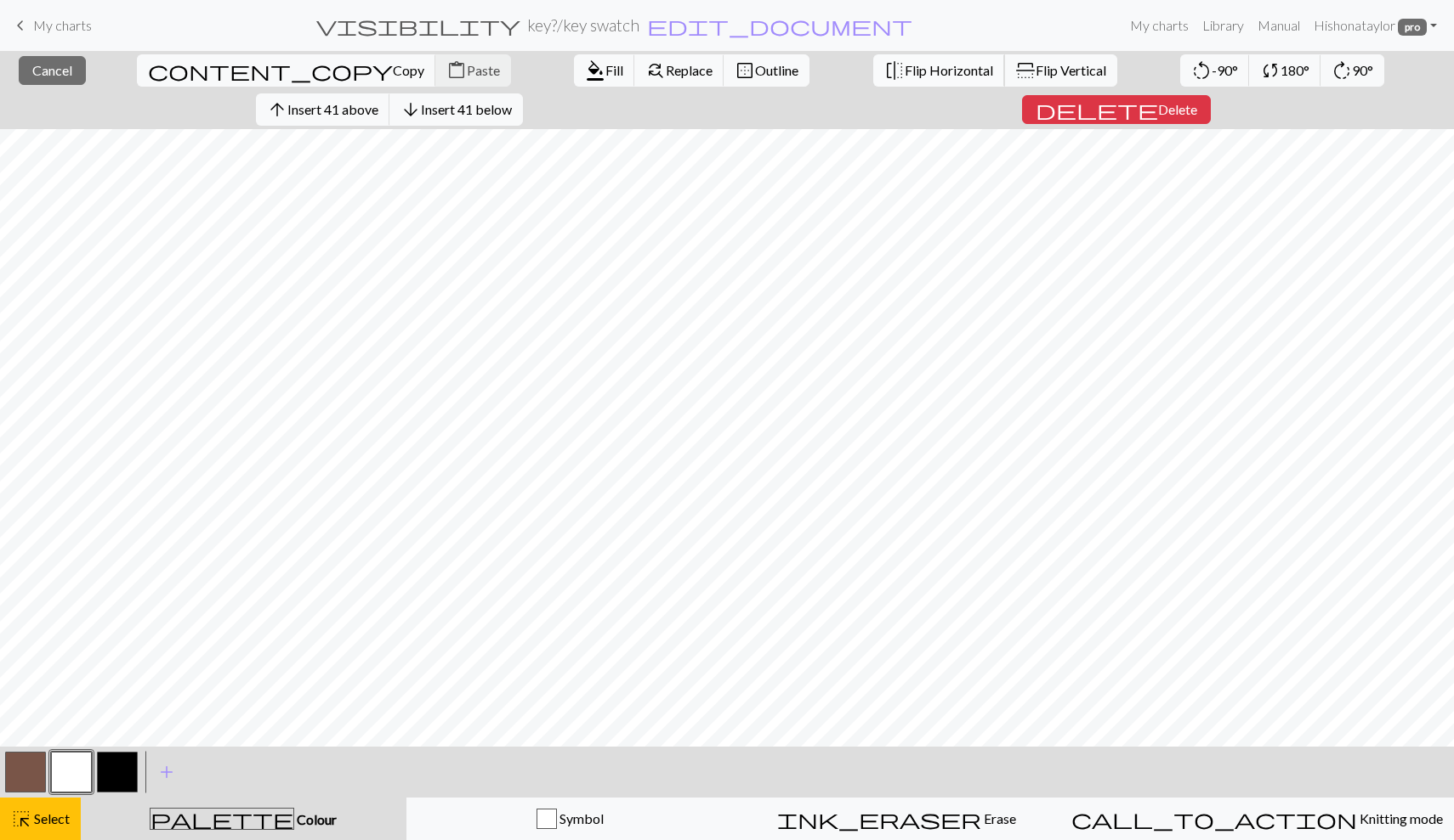
click at [905, 71] on span "Flip Horizontal" at bounding box center [949, 69] width 89 height 16
click at [36, 81] on button "close Cancel" at bounding box center [52, 70] width 67 height 29
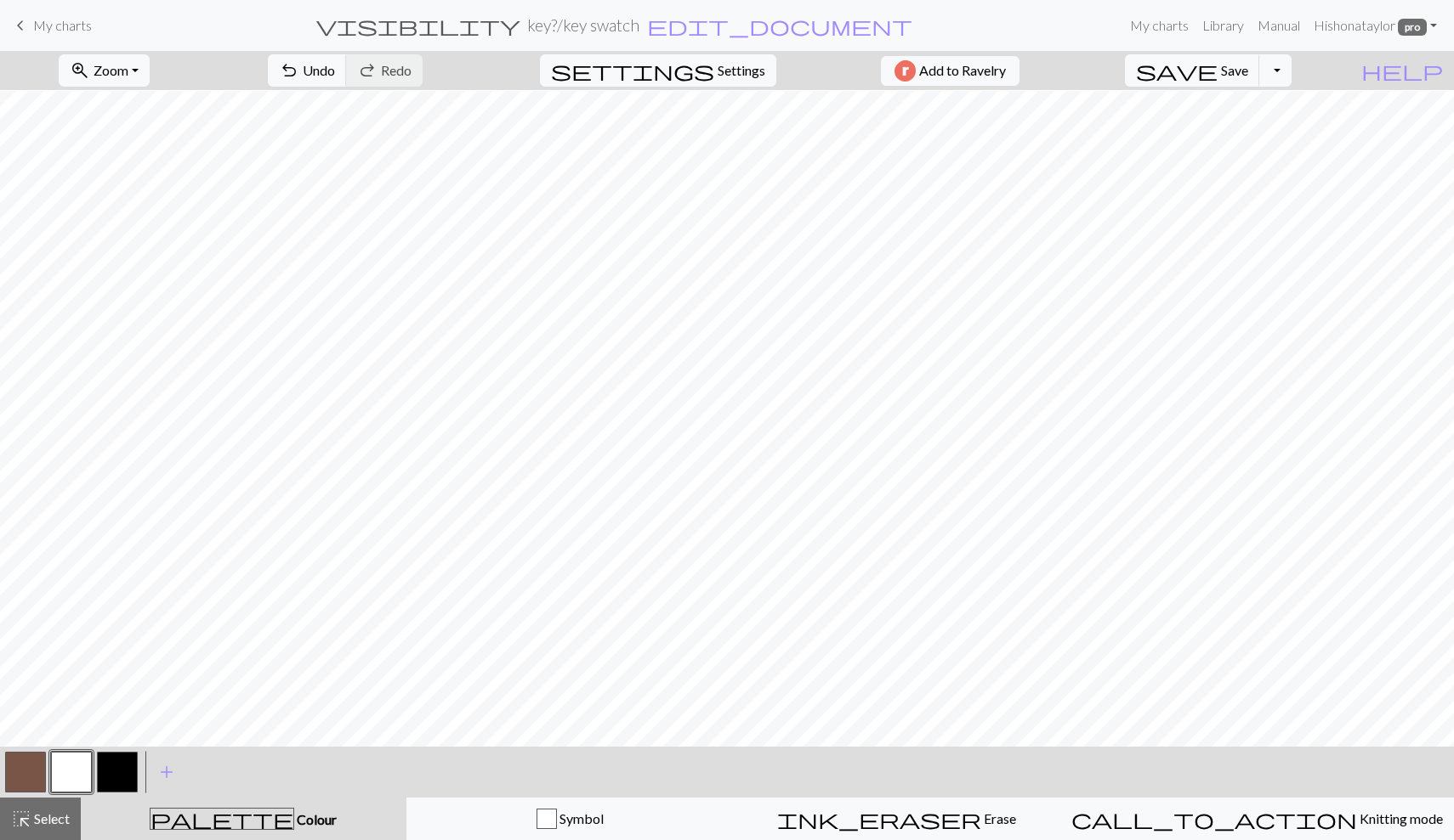
scroll to position [117, 0]
click at [1357, 822] on span "Knitting mode" at bounding box center [1400, 819] width 86 height 16
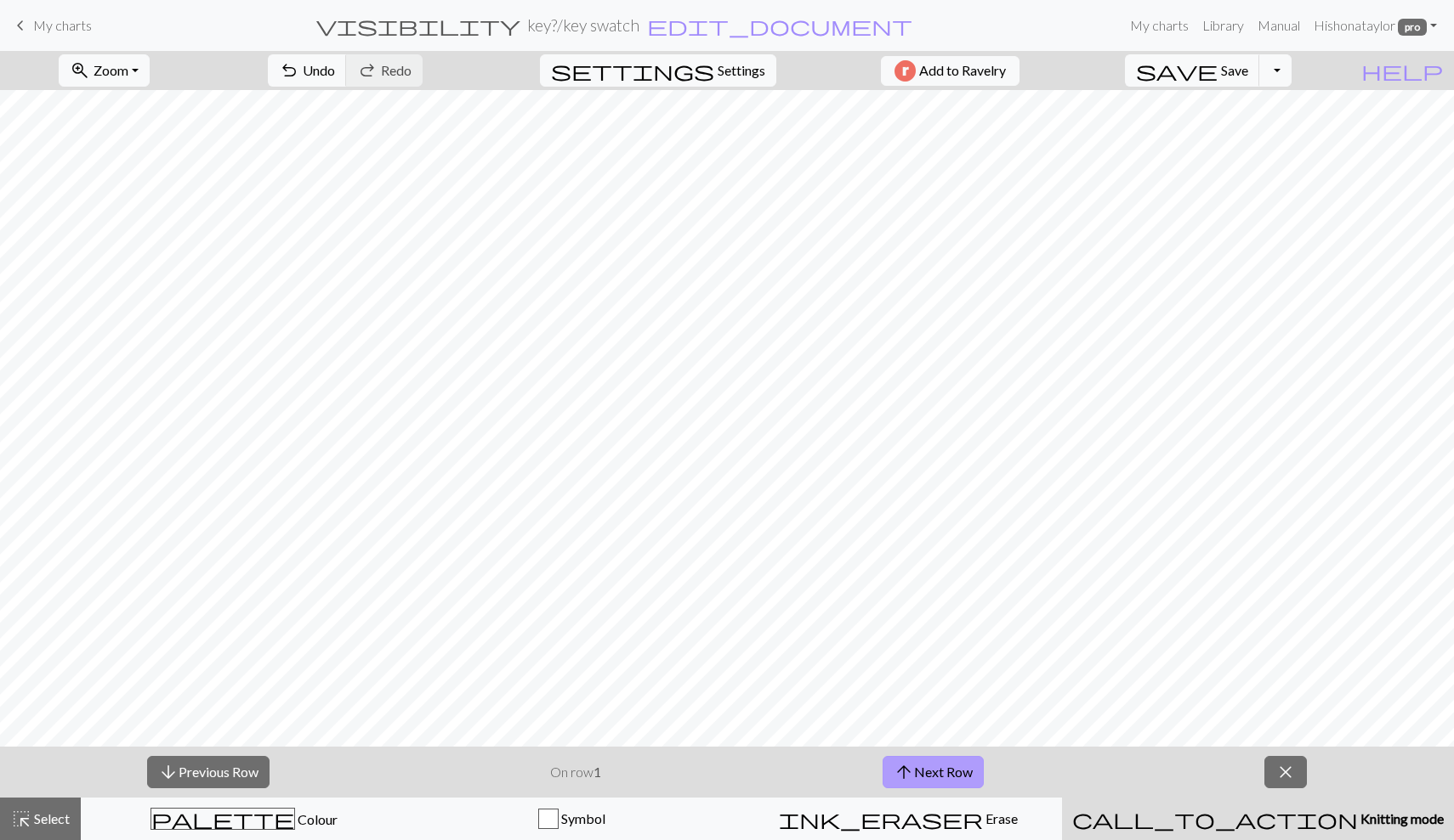
click at [954, 768] on button "arrow_upward Next Row" at bounding box center [933, 772] width 101 height 33
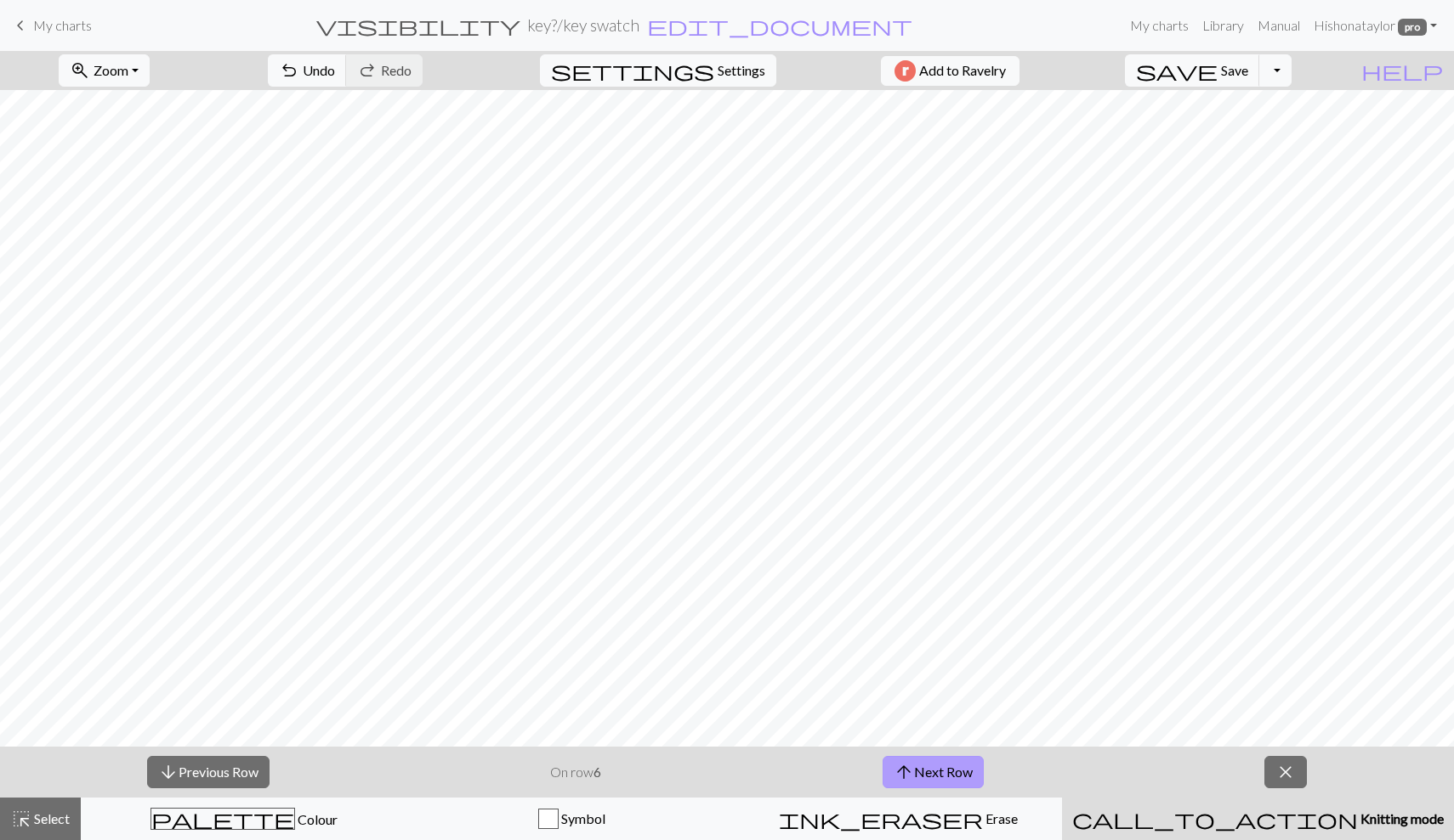
click at [954, 768] on button "arrow_upward Next Row" at bounding box center [933, 772] width 101 height 33
click at [954, 768] on button "arrow_upward Next Row" at bounding box center [936, 772] width 101 height 33
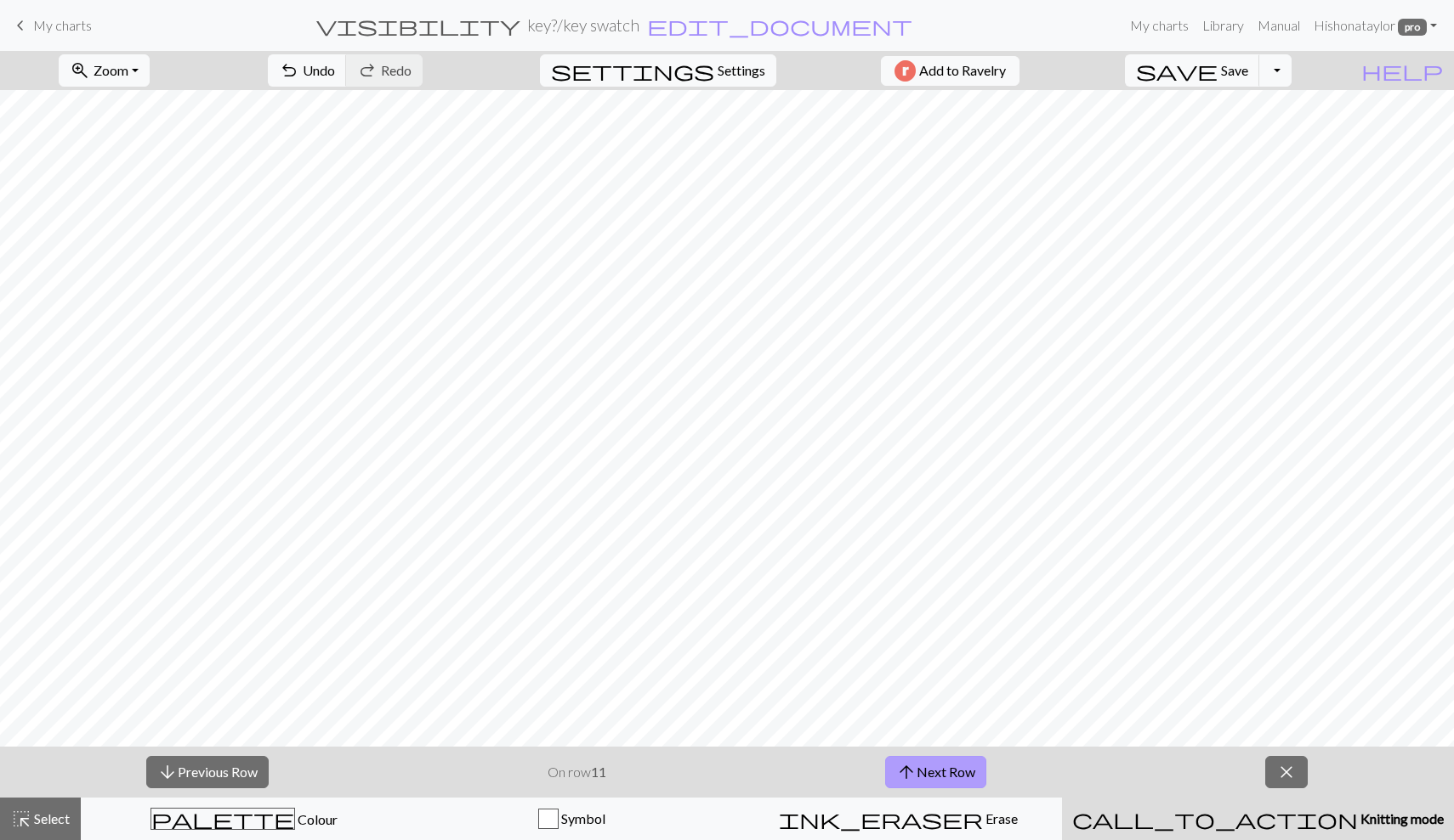
click at [954, 768] on button "arrow_upward Next Row" at bounding box center [936, 772] width 101 height 33
click at [953, 768] on button "arrow_upward Next Row" at bounding box center [936, 772] width 101 height 33
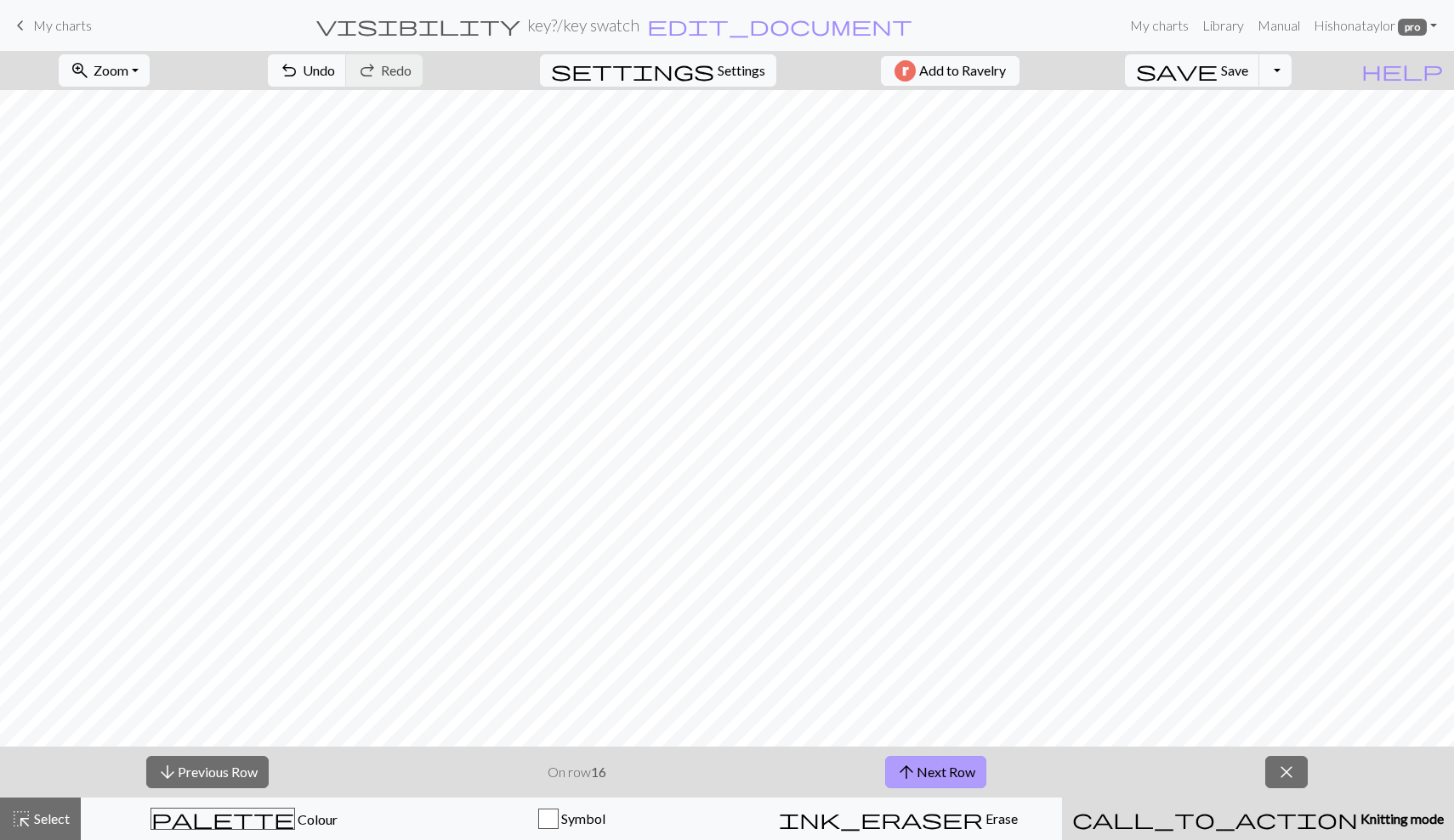
click at [953, 768] on button "arrow_upward Next Row" at bounding box center [936, 772] width 101 height 33
click at [959, 767] on button "arrow_upward Next Row" at bounding box center [936, 772] width 101 height 33
click at [954, 767] on button "arrow_upward Next Row" at bounding box center [936, 772] width 101 height 33
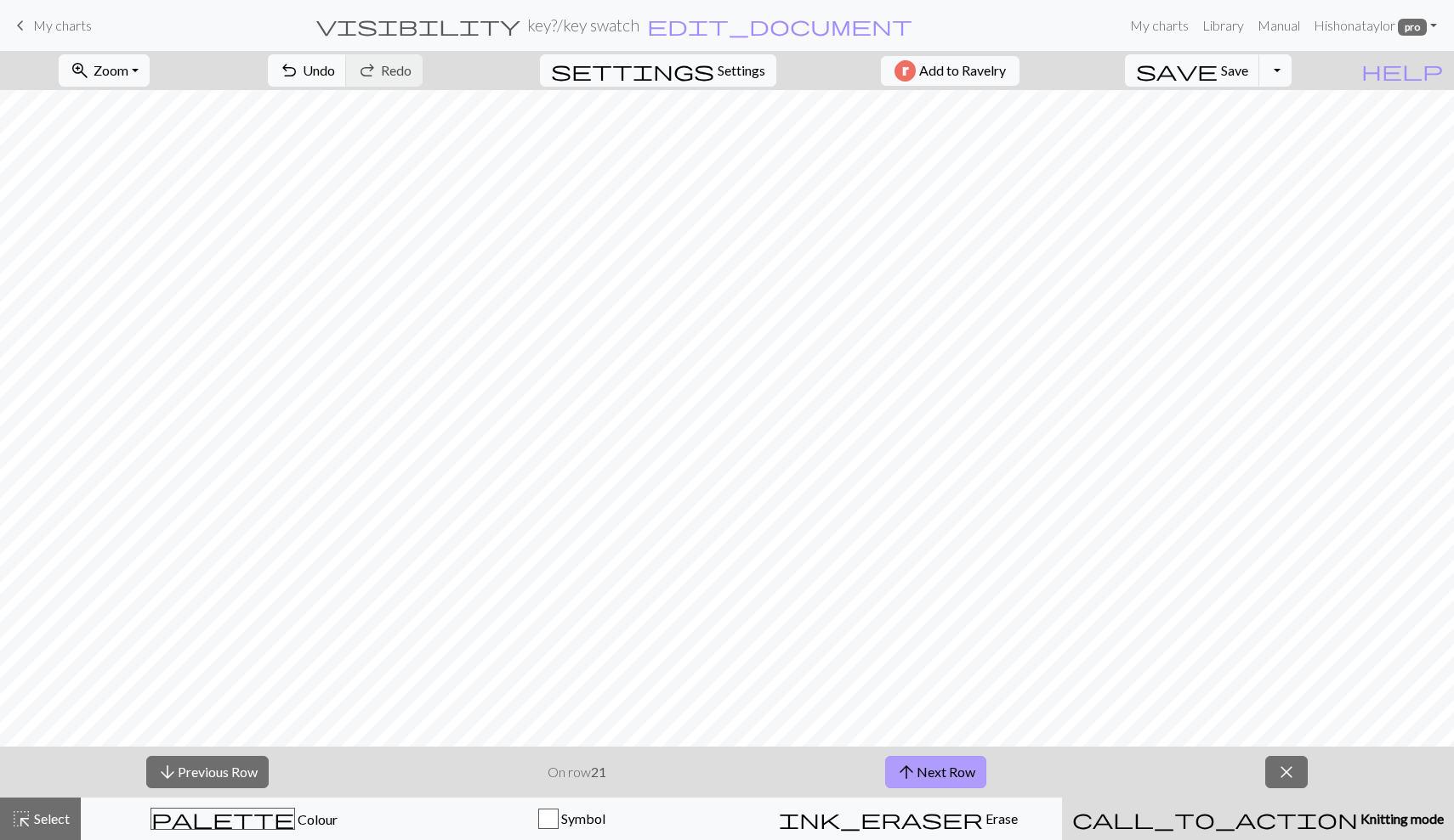
click at [954, 767] on button "arrow_upward Next Row" at bounding box center [936, 772] width 101 height 33
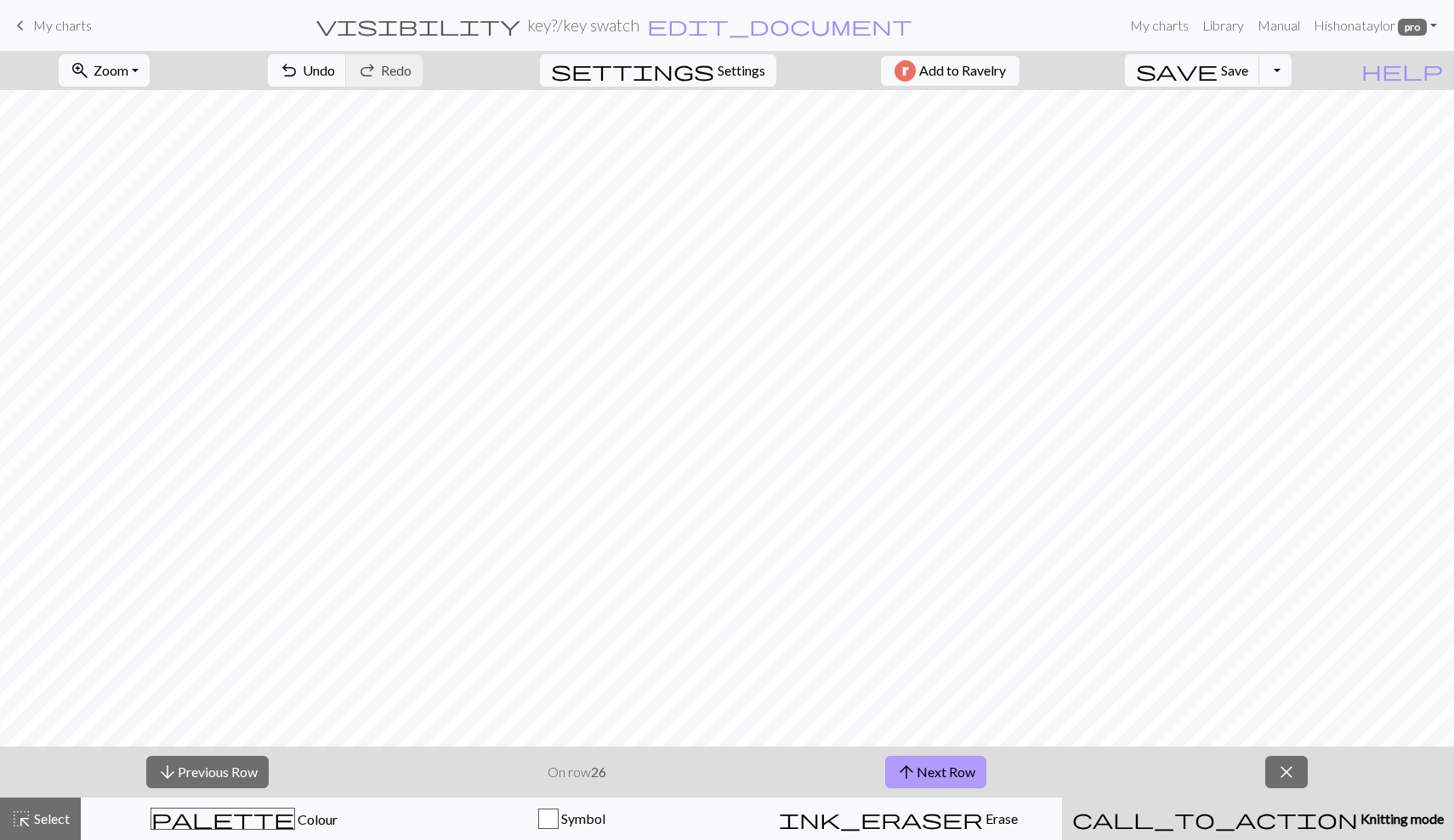
click at [954, 769] on button "arrow_upward Next Row" at bounding box center [936, 772] width 101 height 33
click at [954, 760] on button "arrow_upward Next Row" at bounding box center [936, 772] width 101 height 33
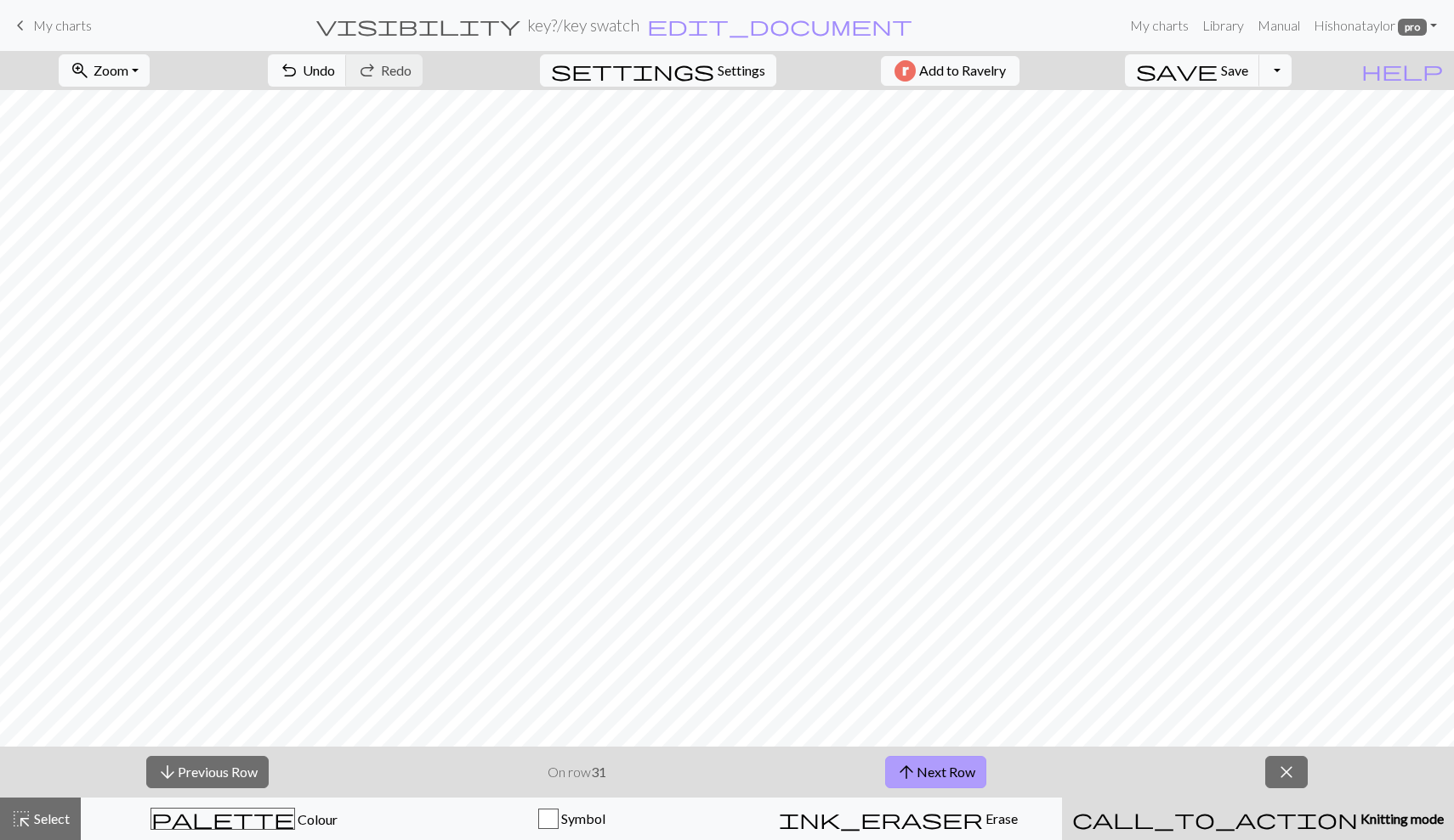
click at [954, 760] on button "arrow_upward Next Row" at bounding box center [936, 772] width 101 height 33
click at [960, 764] on button "arrow_upward Next Row" at bounding box center [936, 772] width 101 height 33
click at [960, 765] on button "arrow_upward Next Row" at bounding box center [936, 772] width 101 height 33
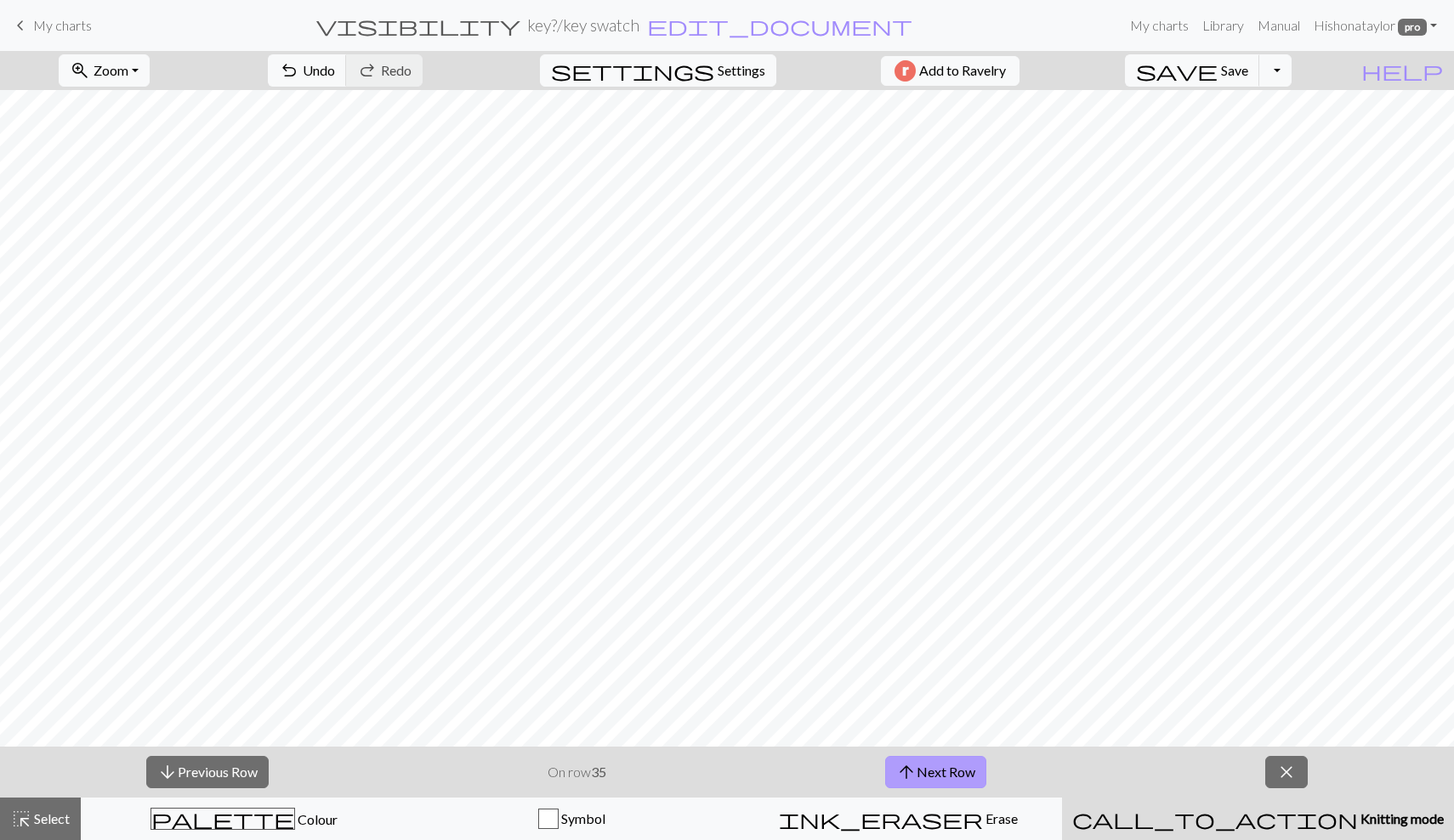
click at [960, 765] on button "arrow_upward Next Row" at bounding box center [936, 772] width 101 height 33
